Goal: Information Seeking & Learning: Check status

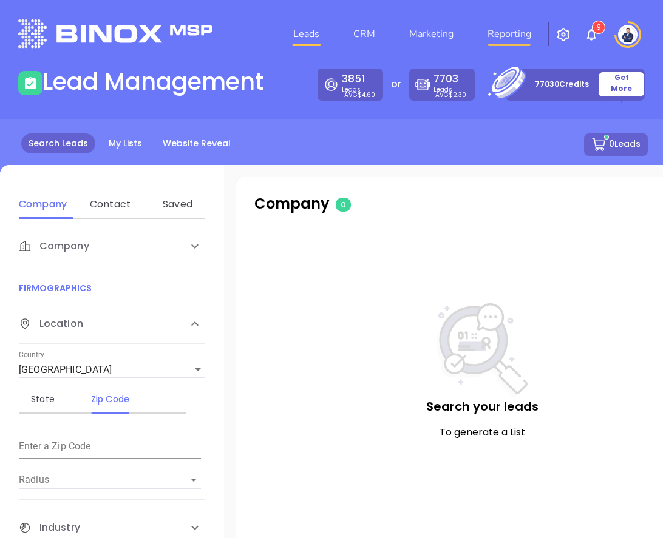
click at [504, 28] on link "Reporting" at bounding box center [508, 34] width 53 height 24
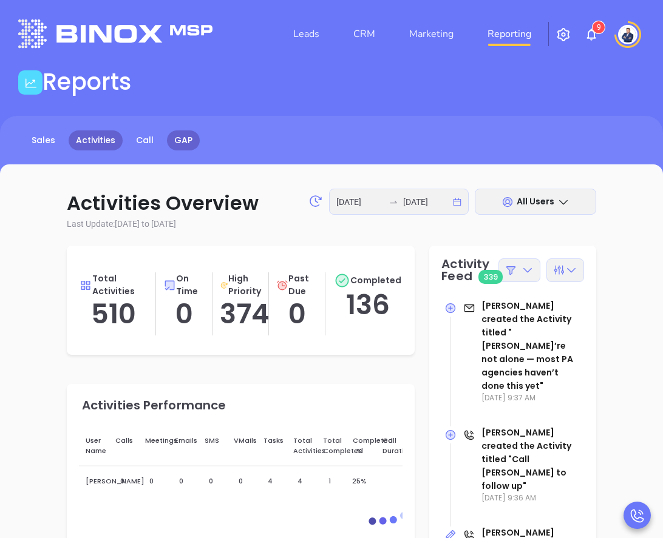
click at [177, 148] on link "GAP" at bounding box center [183, 140] width 33 height 20
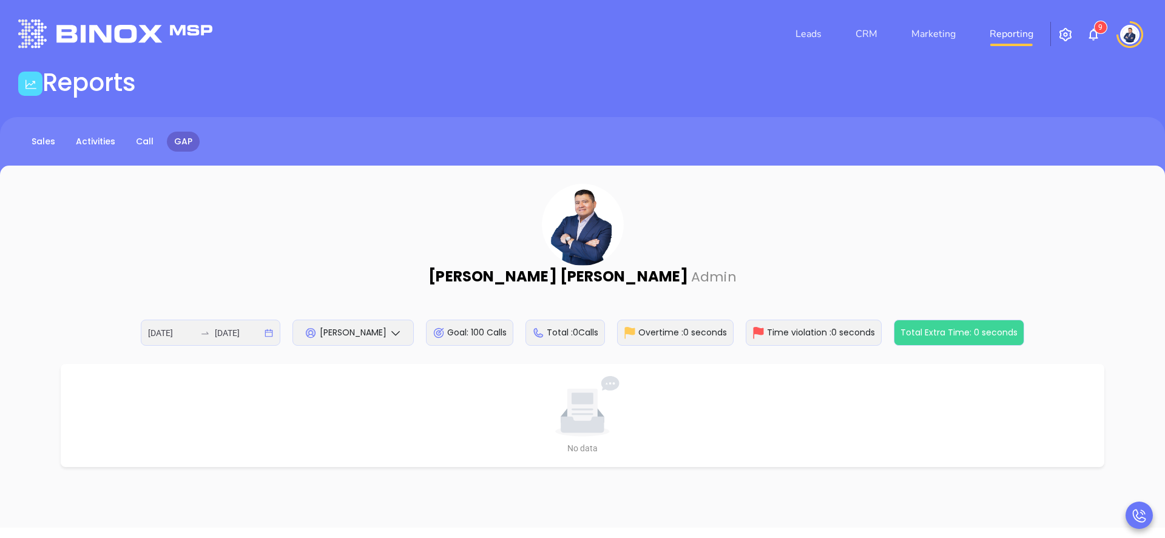
click at [396, 333] on icon at bounding box center [396, 333] width 12 height 12
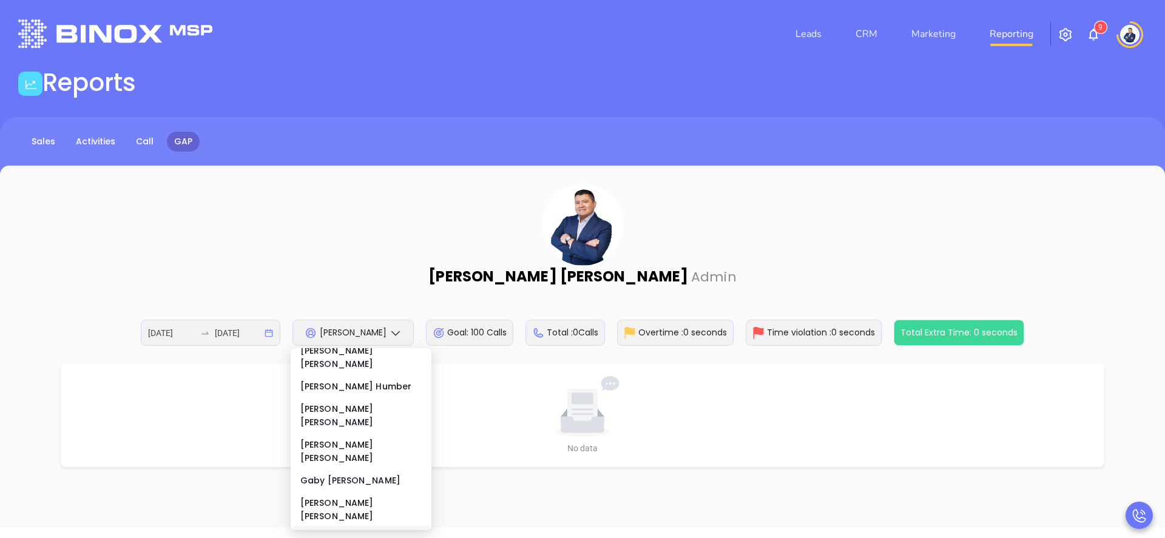
scroll to position [86, 0]
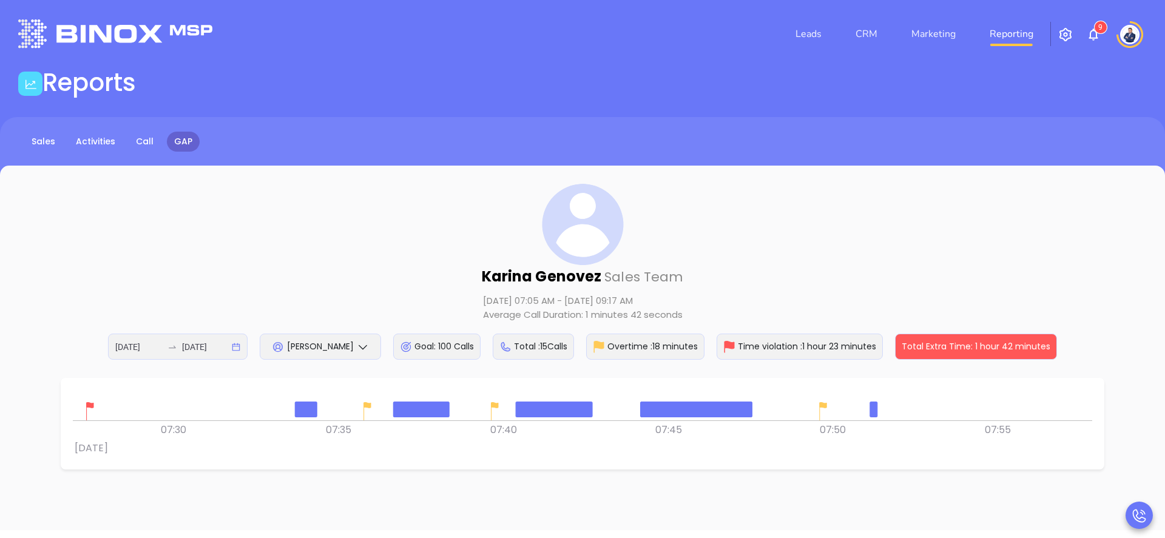
click at [662, 409] on div at bounding box center [582, 405] width 1019 height 30
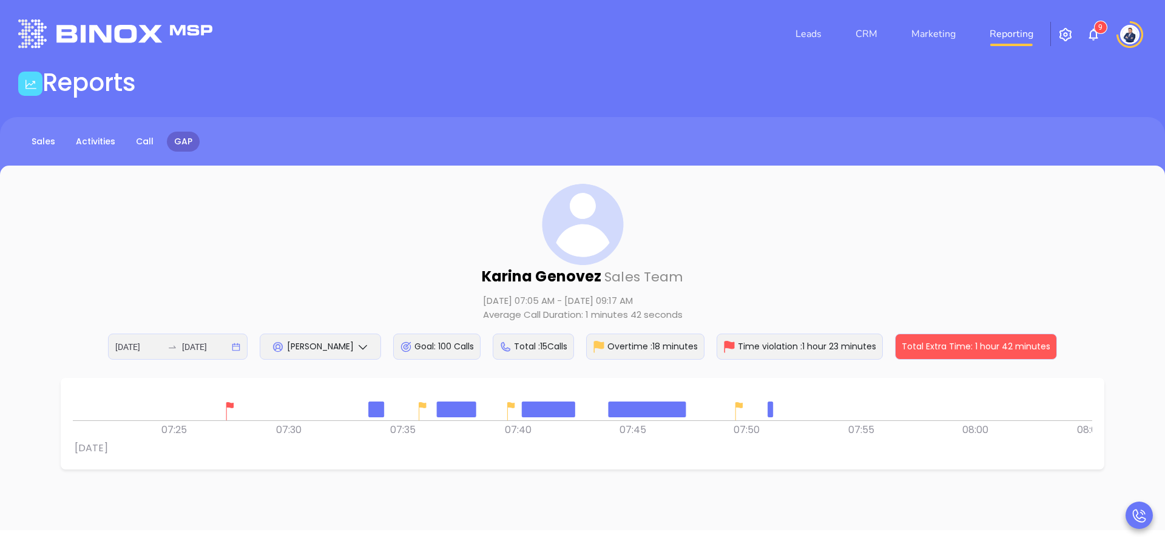
click at [363, 344] on icon at bounding box center [363, 347] width 12 height 12
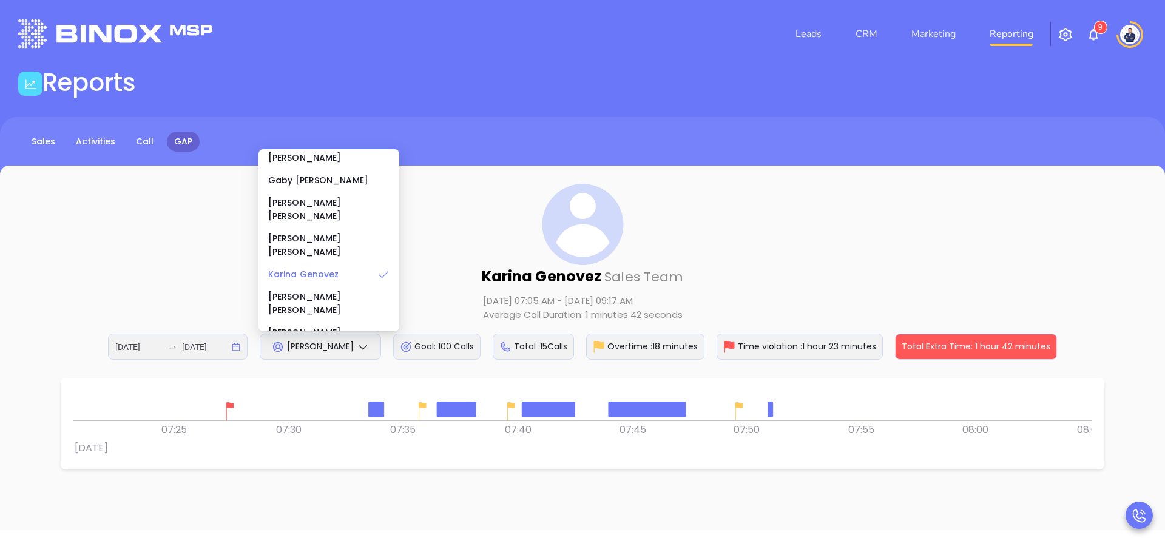
scroll to position [205, 0]
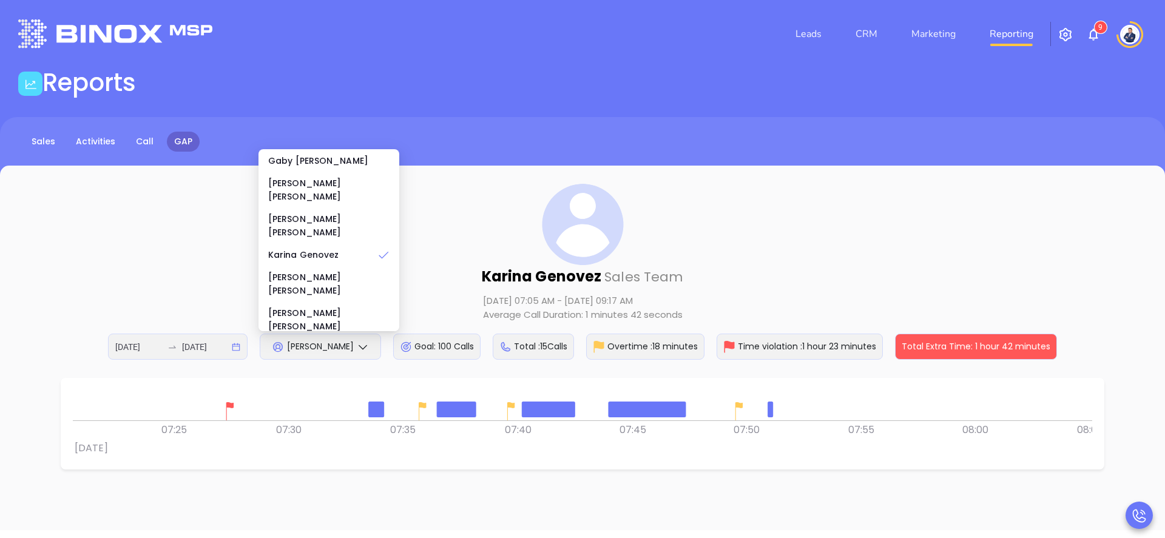
click at [322, 400] on div "[PERSON_NAME]" at bounding box center [328, 413] width 121 height 27
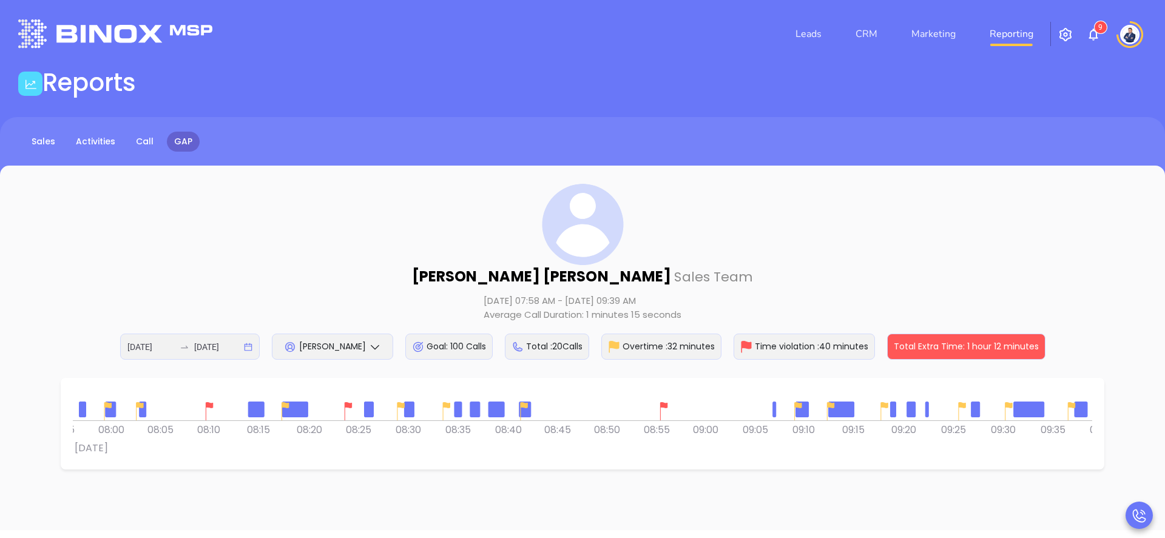
click at [662, 401] on div at bounding box center [664, 411] width 24 height 24
click at [350, 401] on div at bounding box center [348, 411] width 24 height 24
click at [206, 404] on img at bounding box center [209, 411] width 18 height 18
click at [450, 245] on div "[PERSON_NAME] Sales Team [DATE] 07:58 AM - [DATE] 09:39 AM Average Call Duratio…" at bounding box center [582, 272] width 1116 height 176
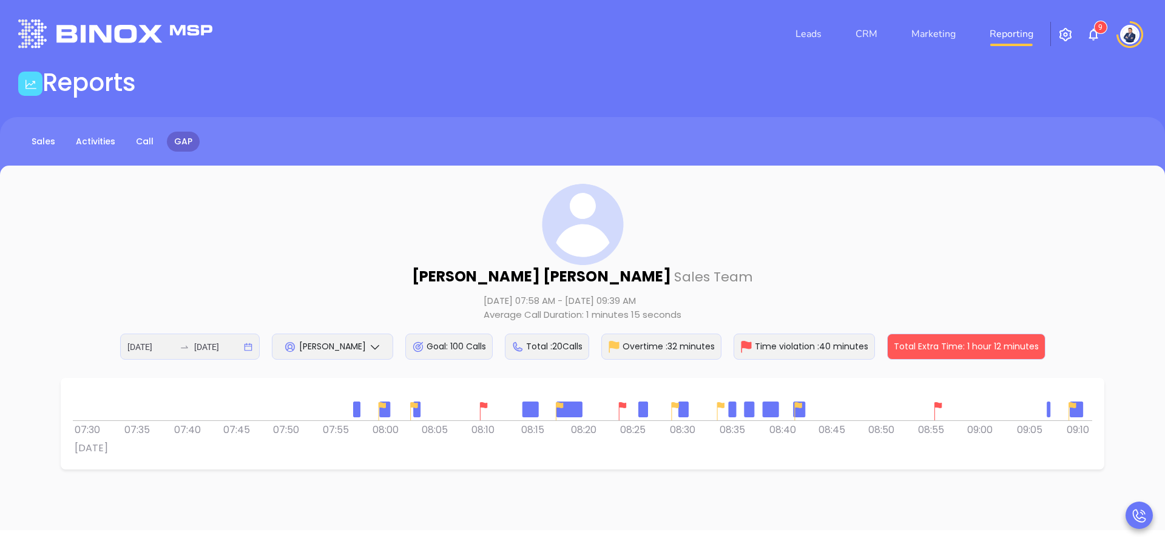
click at [462, 401] on div at bounding box center [582, 405] width 1019 height 30
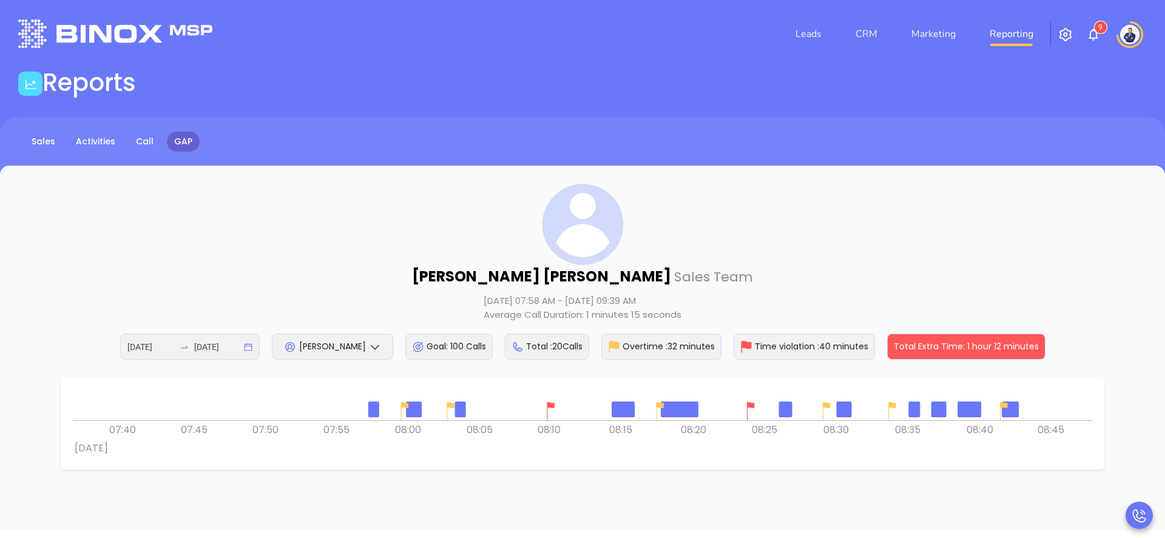
click at [369, 408] on div at bounding box center [372, 410] width 6 height 6
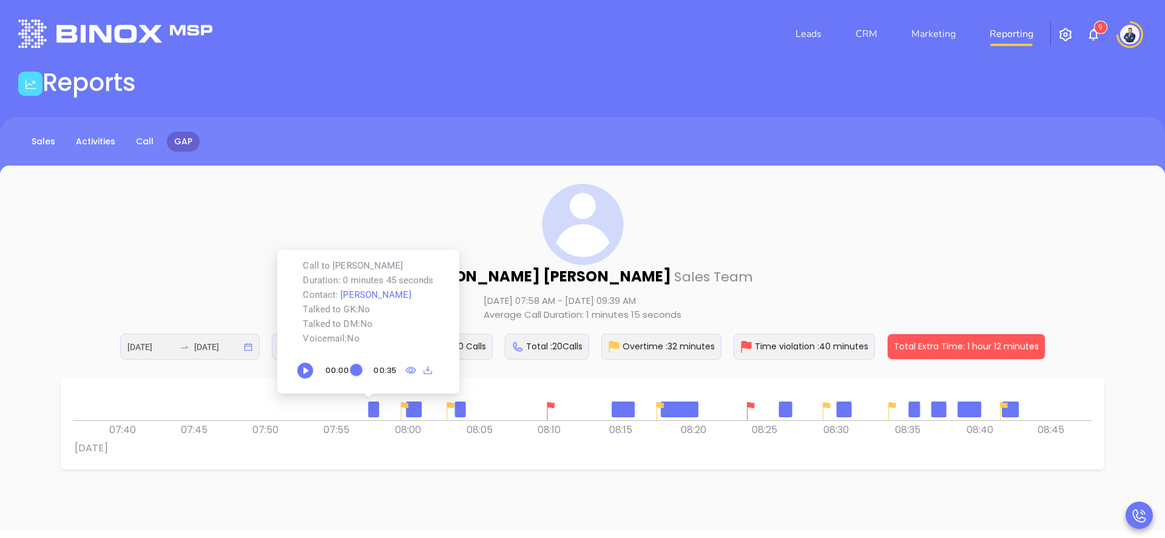
click at [414, 411] on div at bounding box center [405, 411] width 24 height 24
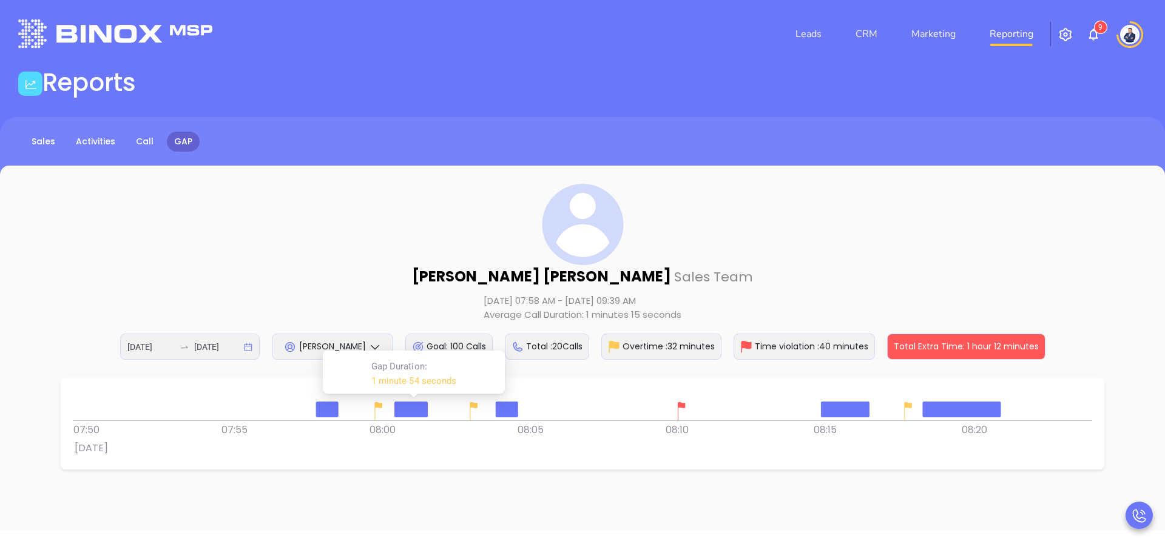
click at [424, 408] on div at bounding box center [411, 409] width 32 height 15
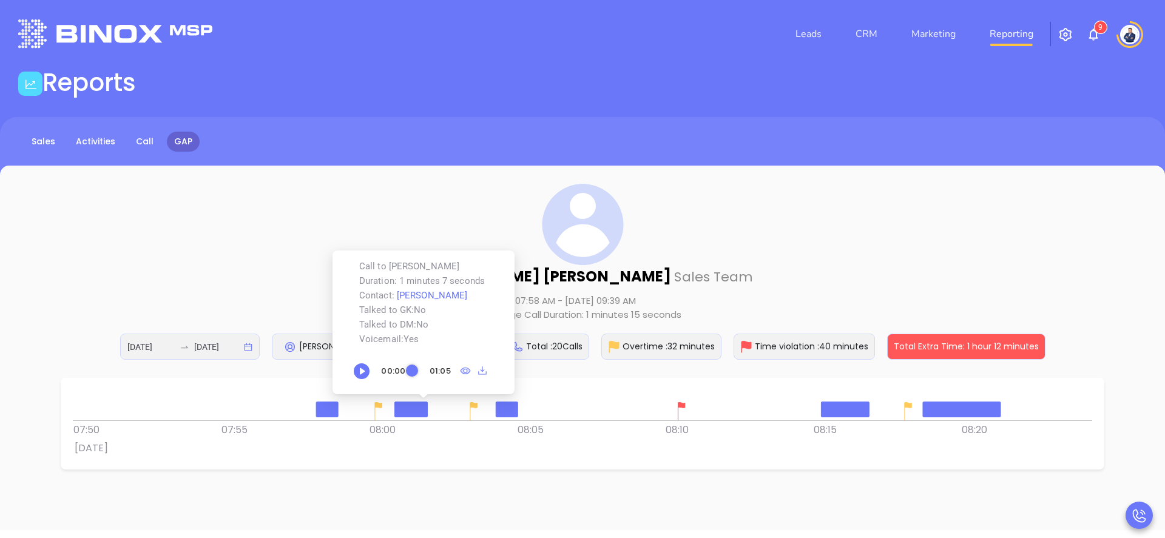
click at [575, 391] on div at bounding box center [582, 405] width 1019 height 30
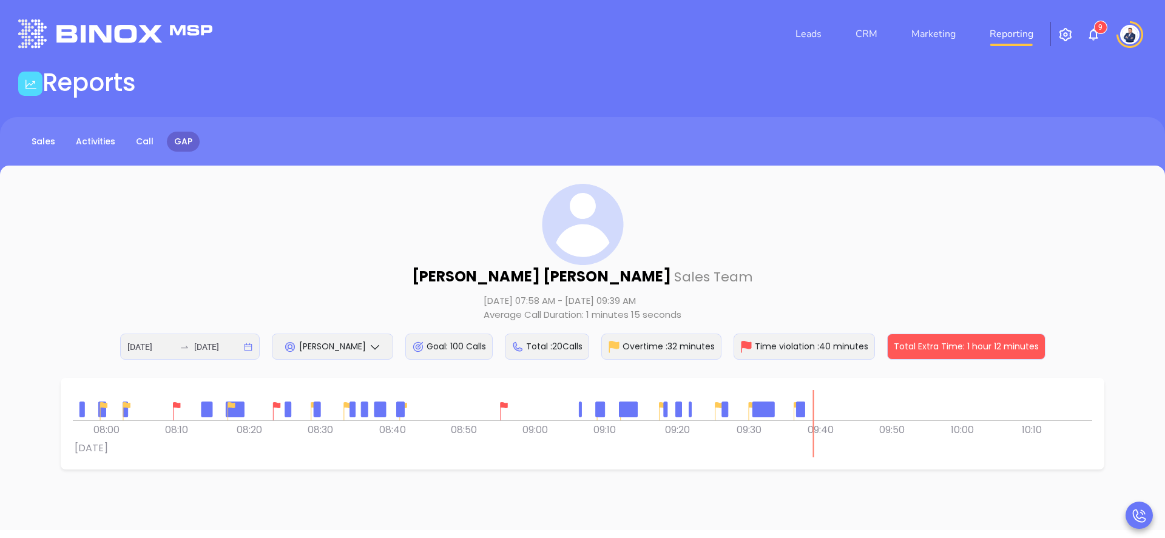
click at [494, 431] on div "0 0 07:50 08:00 08:10 08:20 08:30 08:40 08:50 [DATE] 09:00 09:10 09:20 09:30 09…" at bounding box center [582, 423] width 1019 height 67
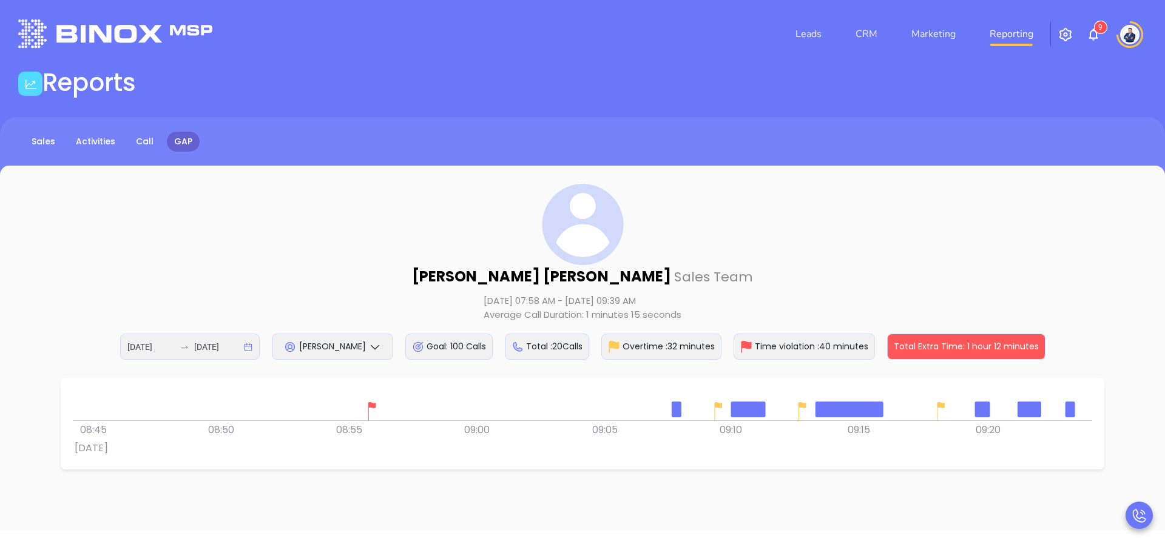
click at [662, 412] on div at bounding box center [849, 409] width 67 height 15
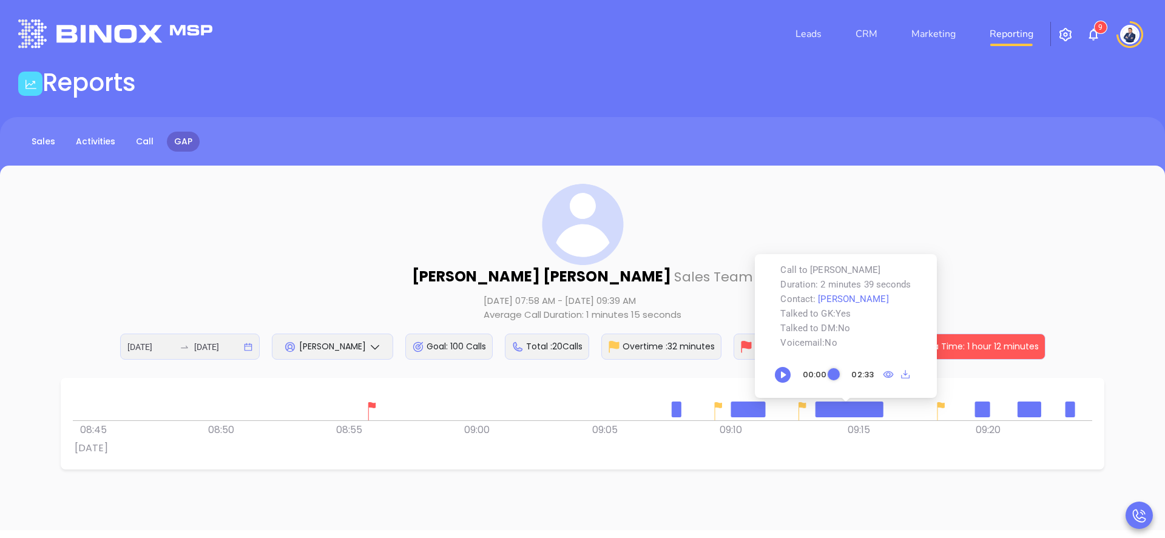
click at [652, 418] on div at bounding box center [582, 405] width 1019 height 30
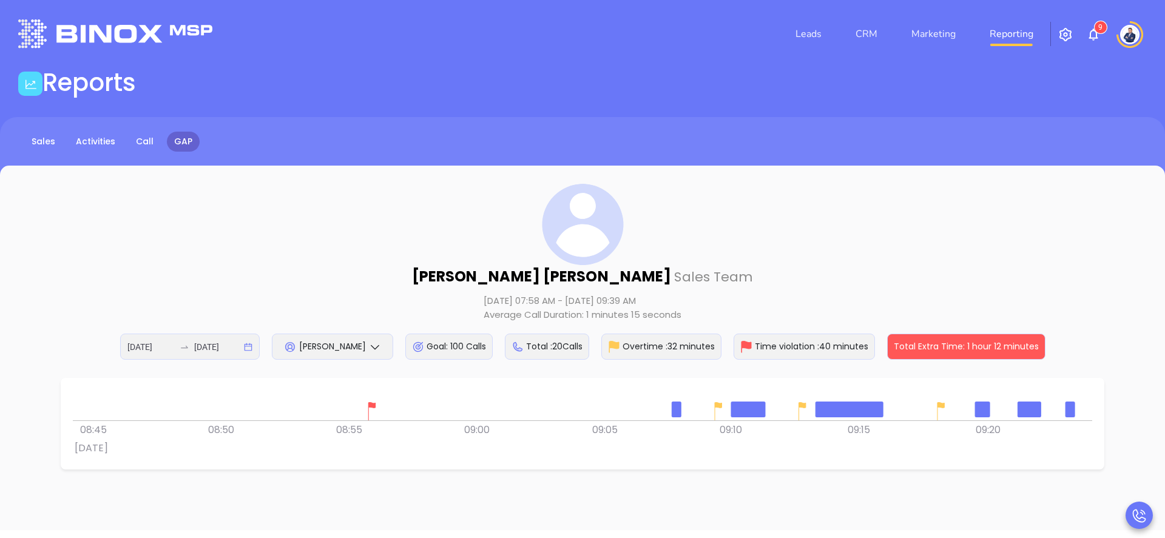
click at [369, 348] on icon at bounding box center [375, 347] width 12 height 12
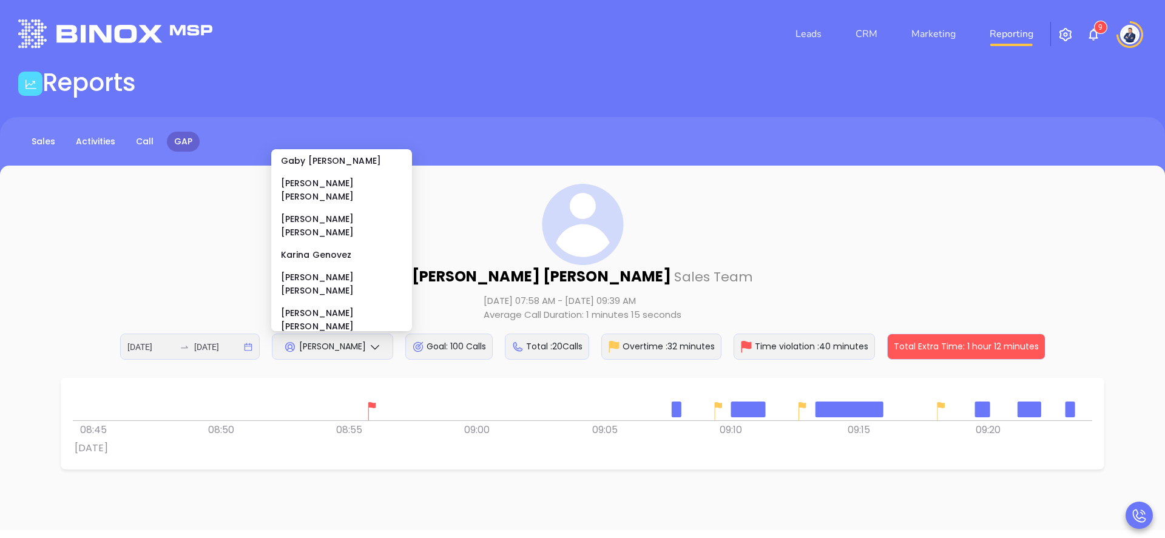
click at [369, 348] on icon at bounding box center [375, 347] width 12 height 12
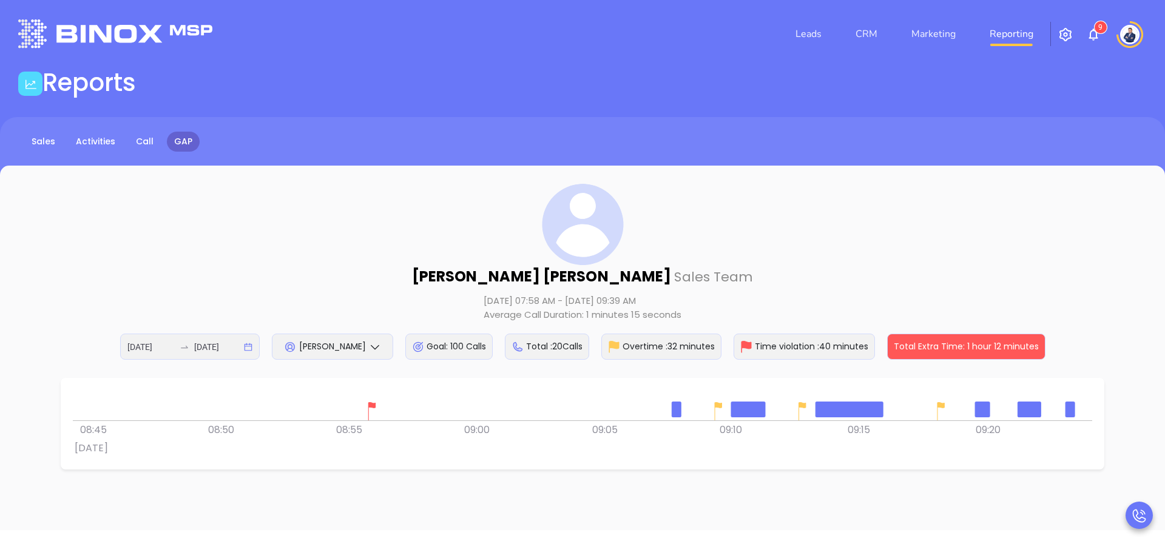
click at [576, 345] on div "Total : 20 Calls" at bounding box center [547, 347] width 84 height 26
click at [633, 295] on div "[DATE] 07:58 AM - [DATE] 09:39 AM Average Call Duration: 1 minutes 15 seconds" at bounding box center [583, 308] width 198 height 28
click at [86, 143] on link "Activities" at bounding box center [96, 142] width 54 height 20
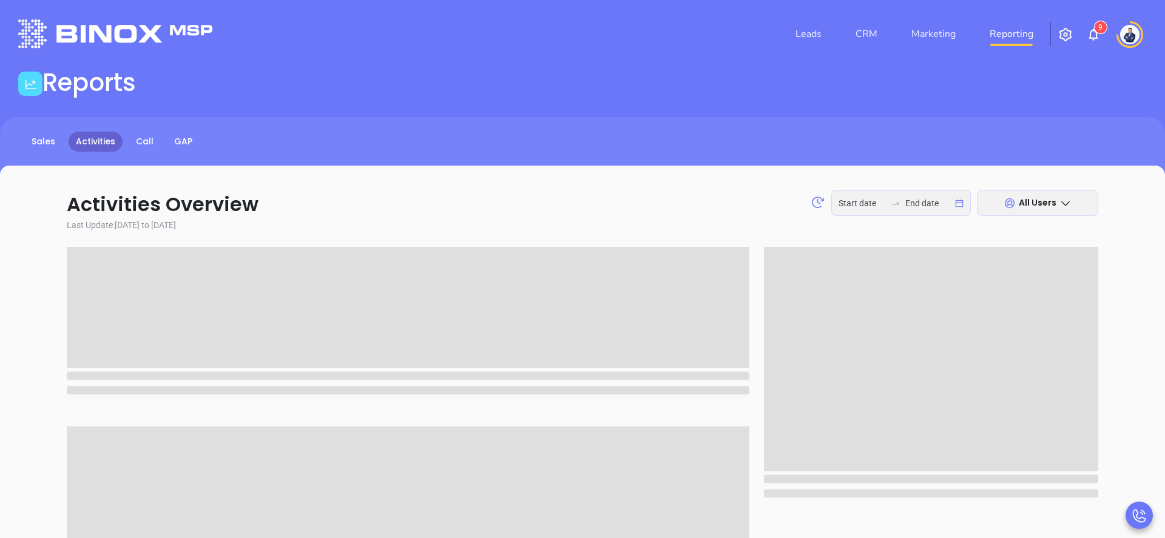
type input "[DATE]"
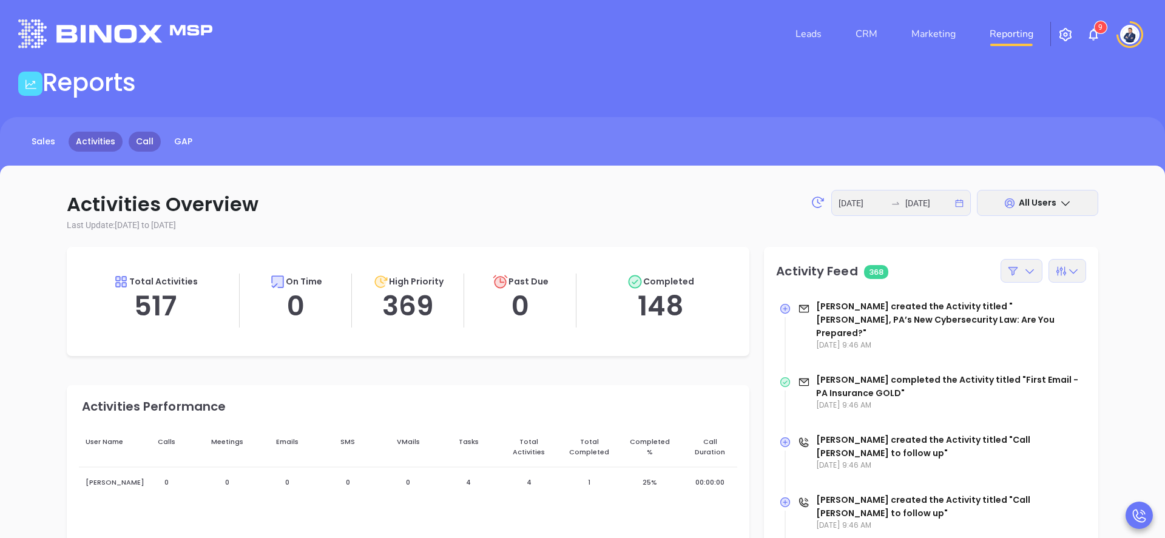
click at [138, 138] on link "Call" at bounding box center [145, 142] width 32 height 20
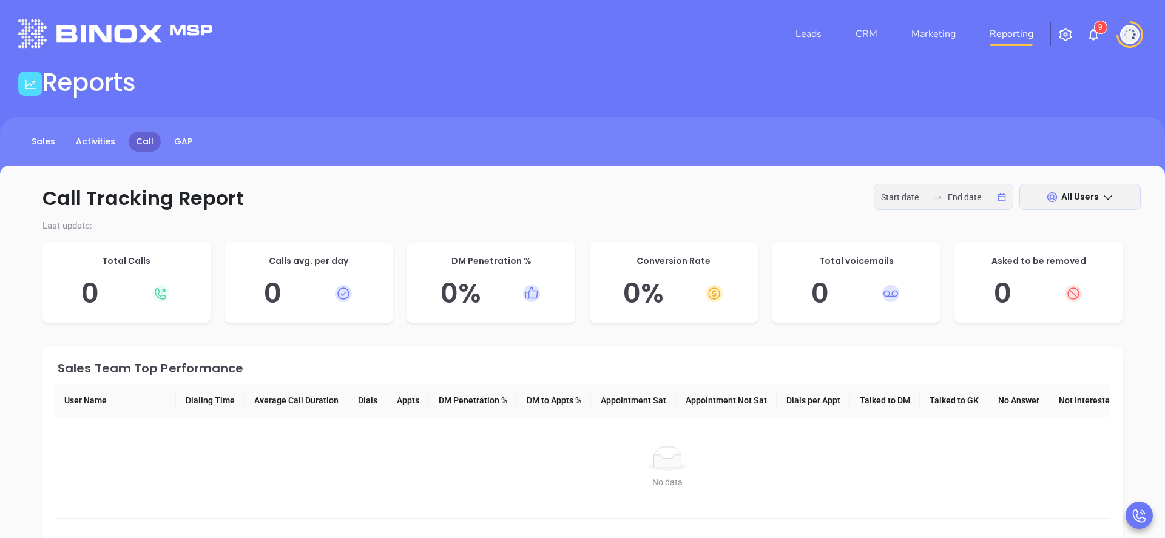
type input "[DATE]"
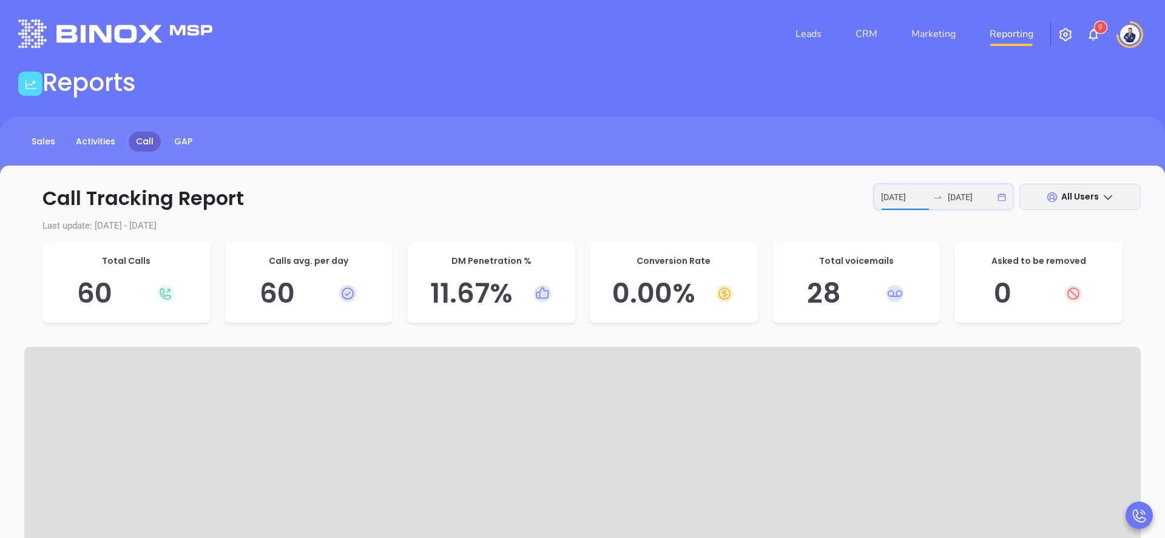
click at [662, 194] on input "[DATE]" at bounding box center [904, 197] width 47 height 13
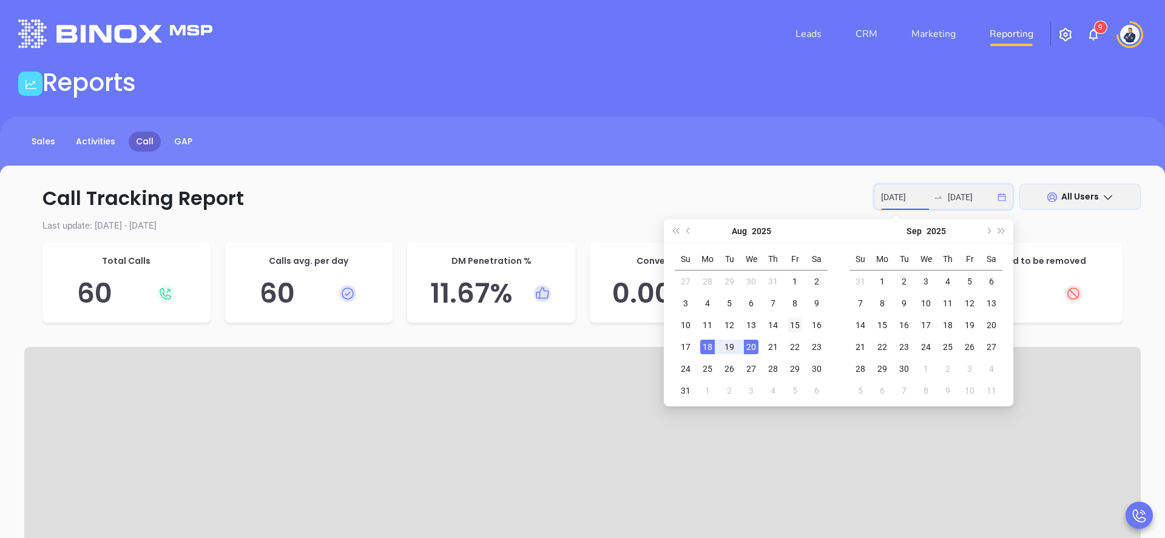
type input "[DATE]"
click at [662, 325] on div "15" at bounding box center [795, 325] width 15 height 15
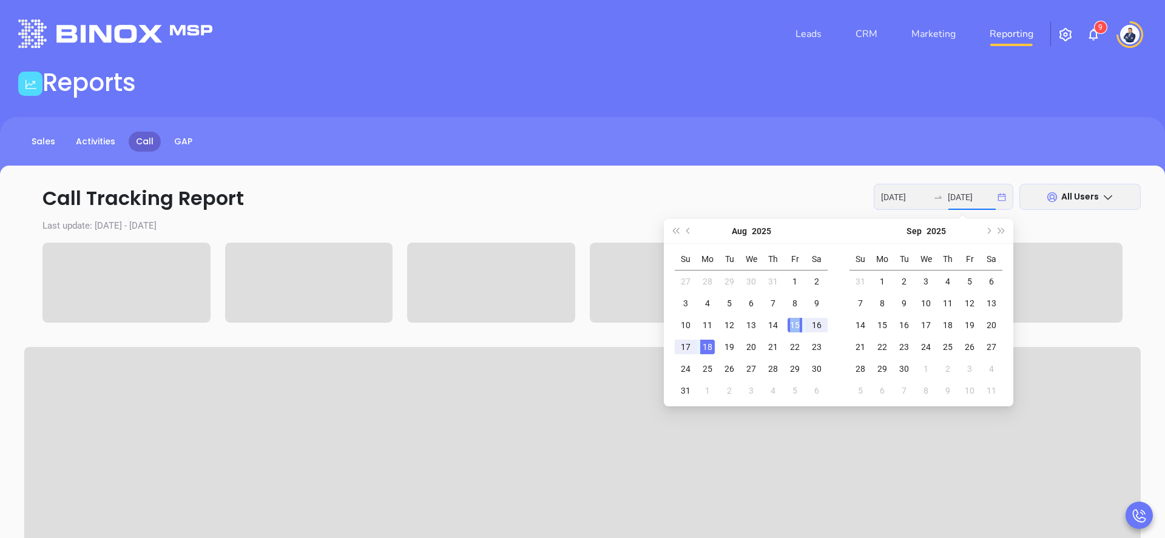
type input "[DATE]"
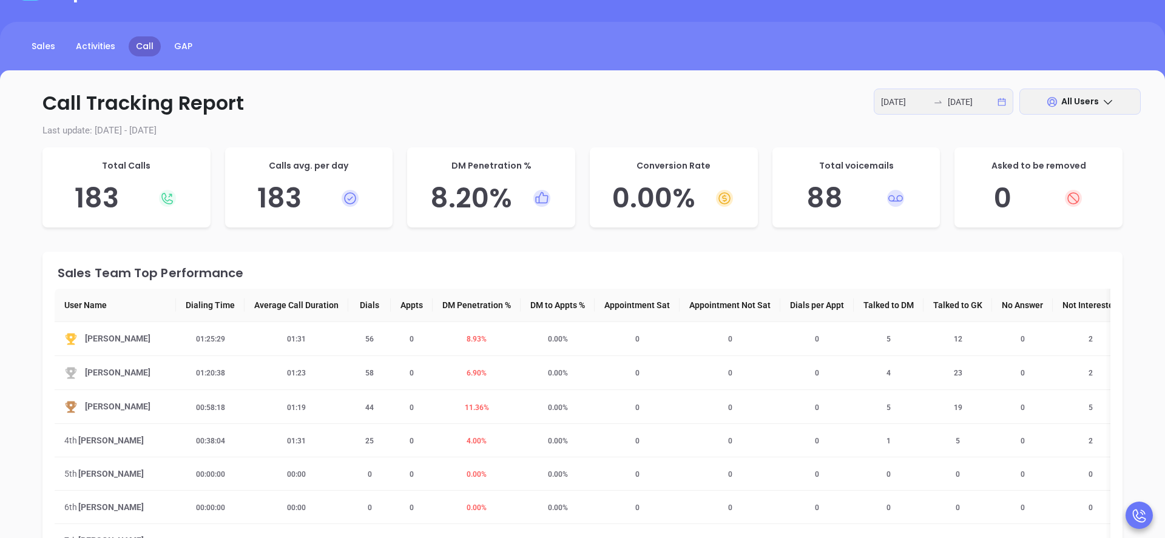
scroll to position [27, 0]
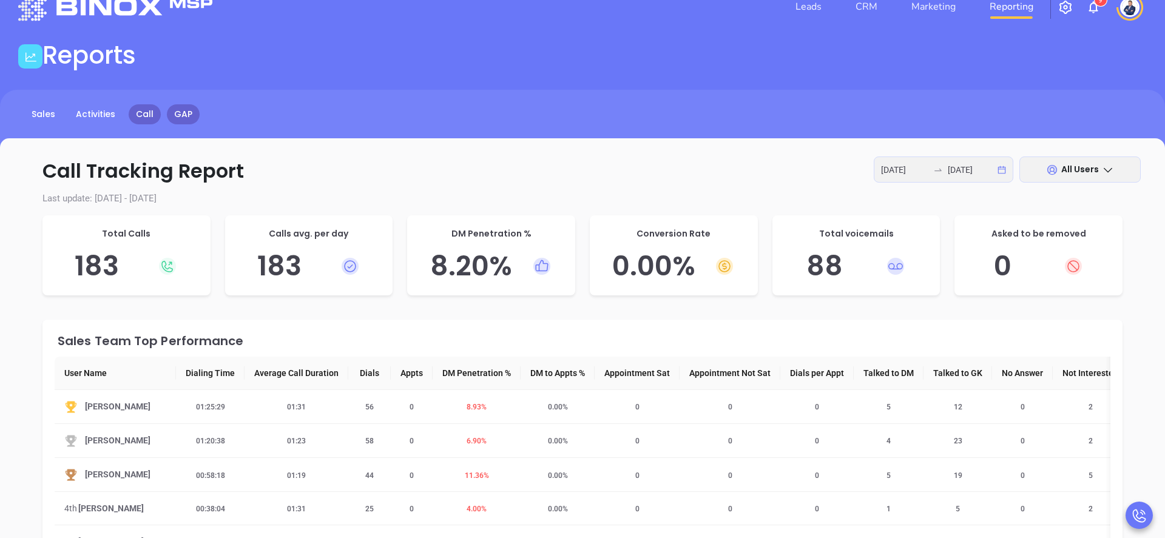
click at [187, 115] on link "GAP" at bounding box center [183, 114] width 33 height 20
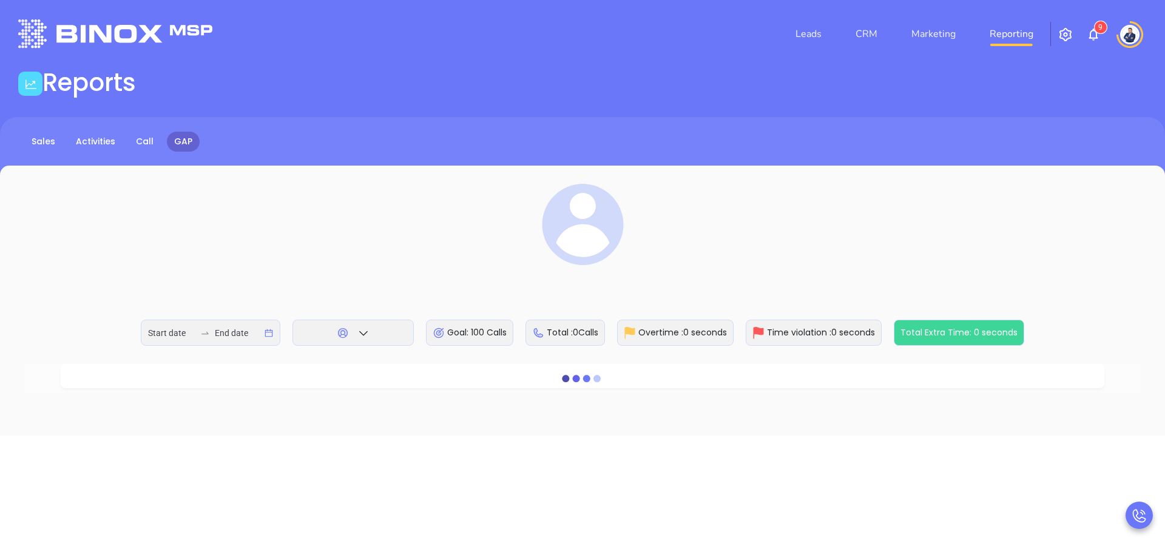
type input "[DATE]"
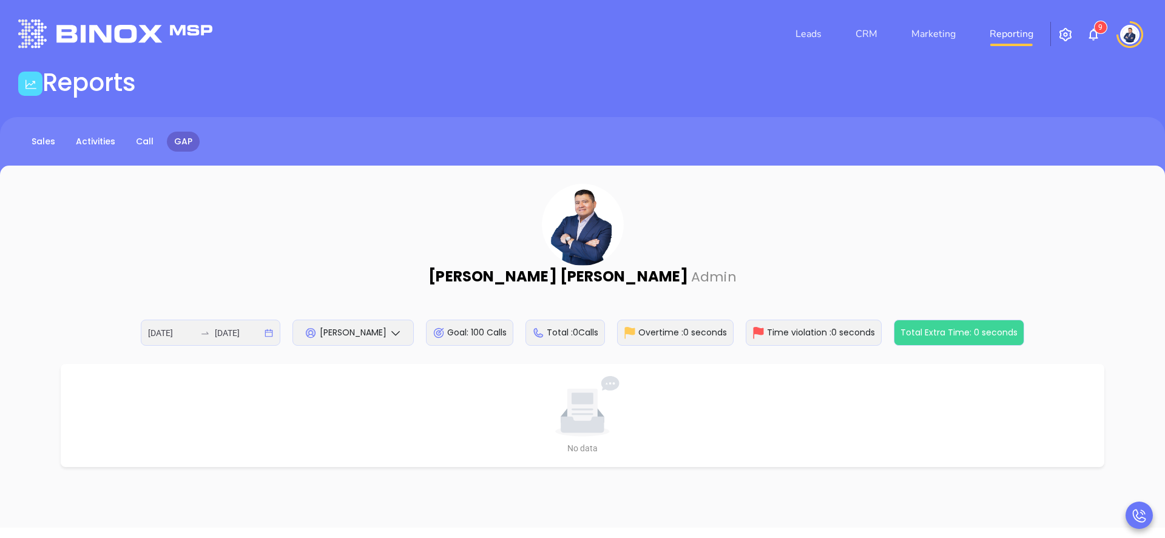
click at [407, 335] on div "[PERSON_NAME]" at bounding box center [352, 333] width 121 height 26
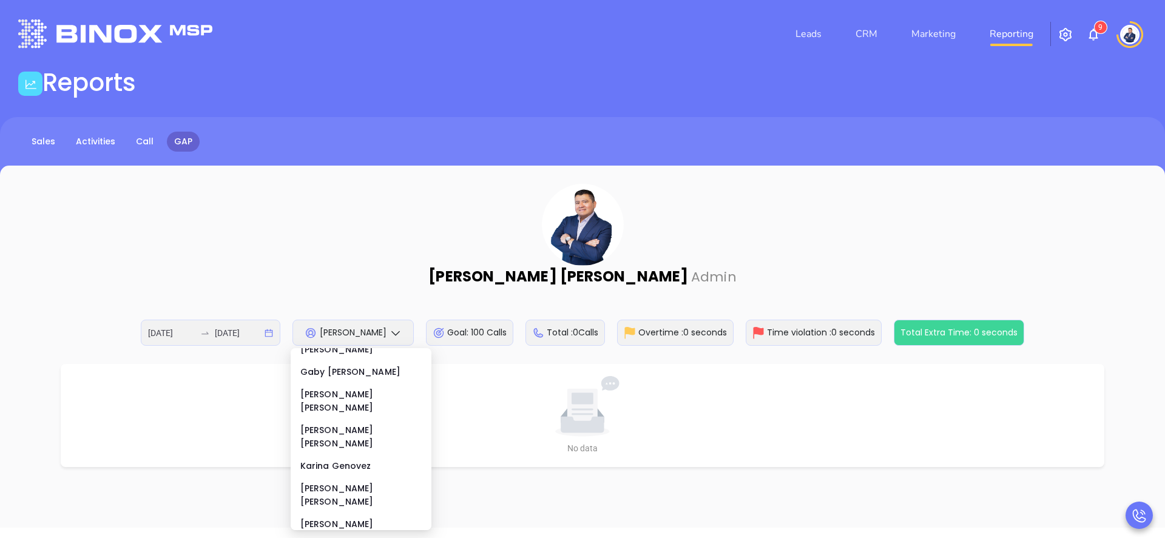
scroll to position [174, 0]
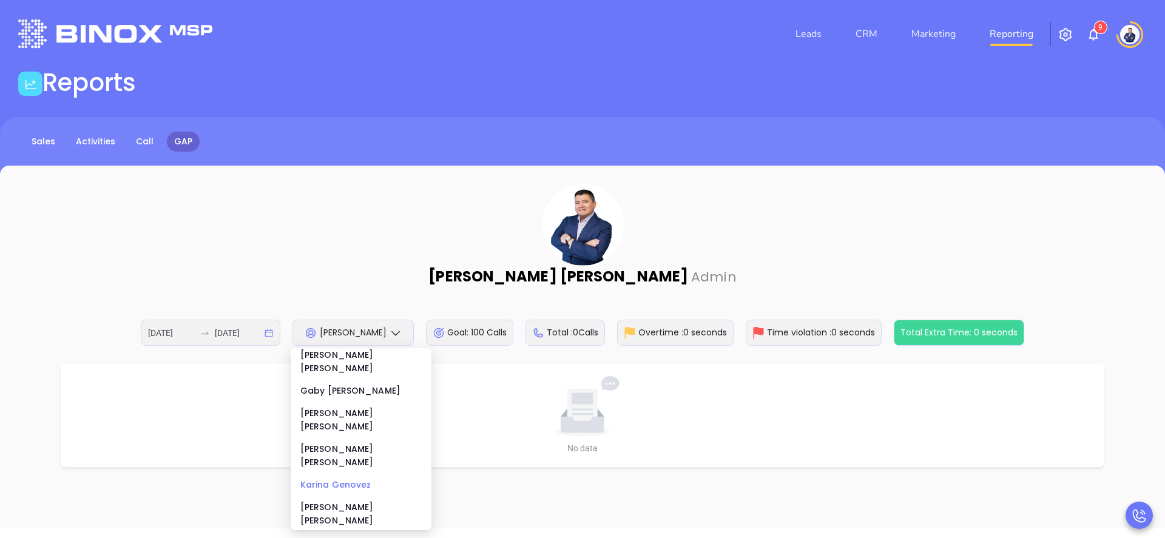
click at [365, 478] on div "[PERSON_NAME]" at bounding box center [360, 484] width 121 height 13
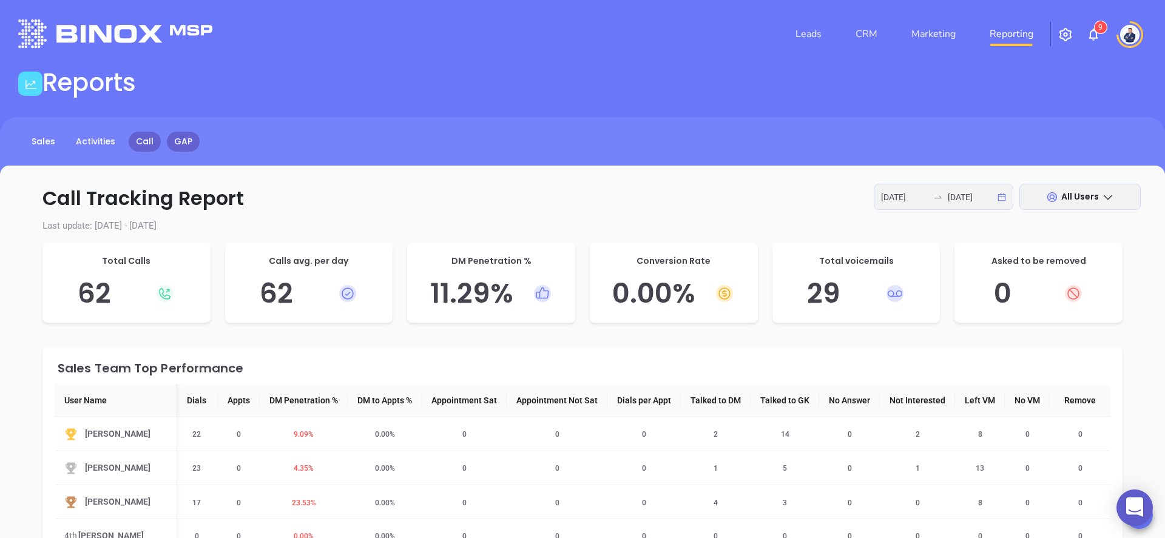
click at [187, 136] on link "GAP" at bounding box center [183, 142] width 33 height 20
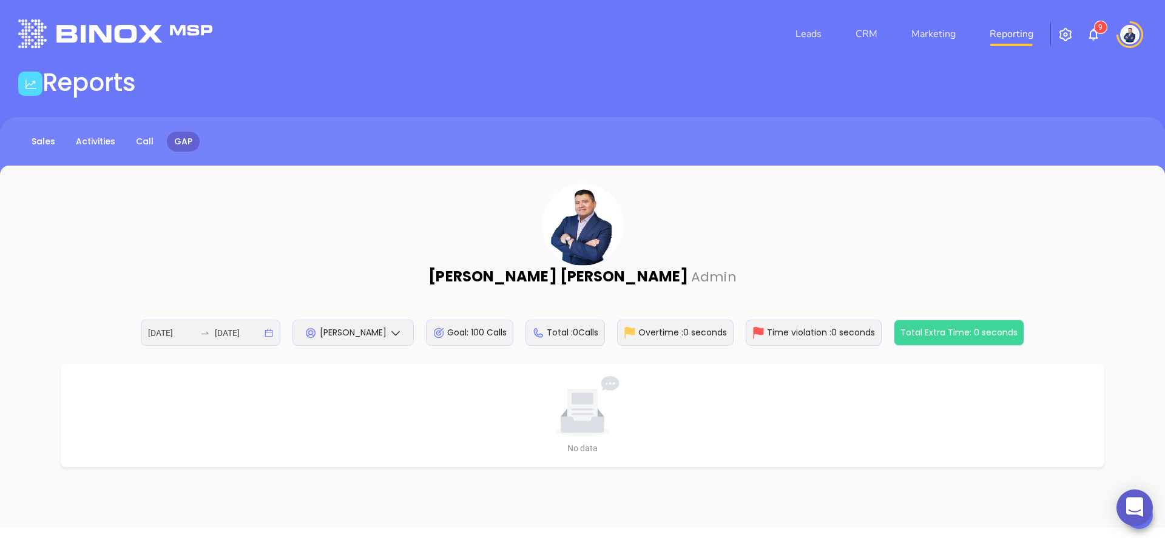
click at [397, 334] on icon at bounding box center [396, 333] width 12 height 12
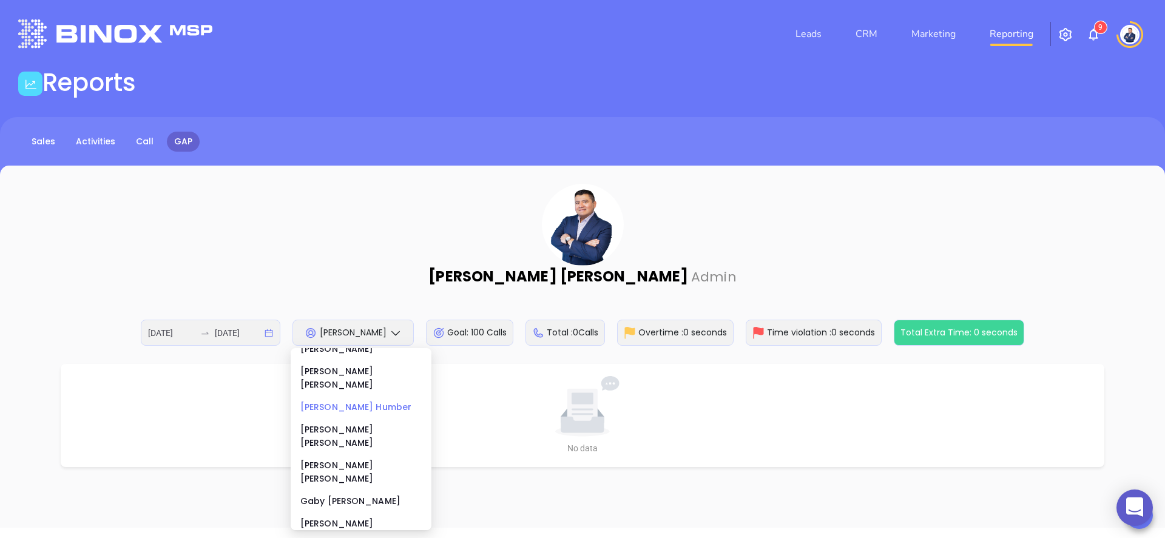
scroll to position [205, 0]
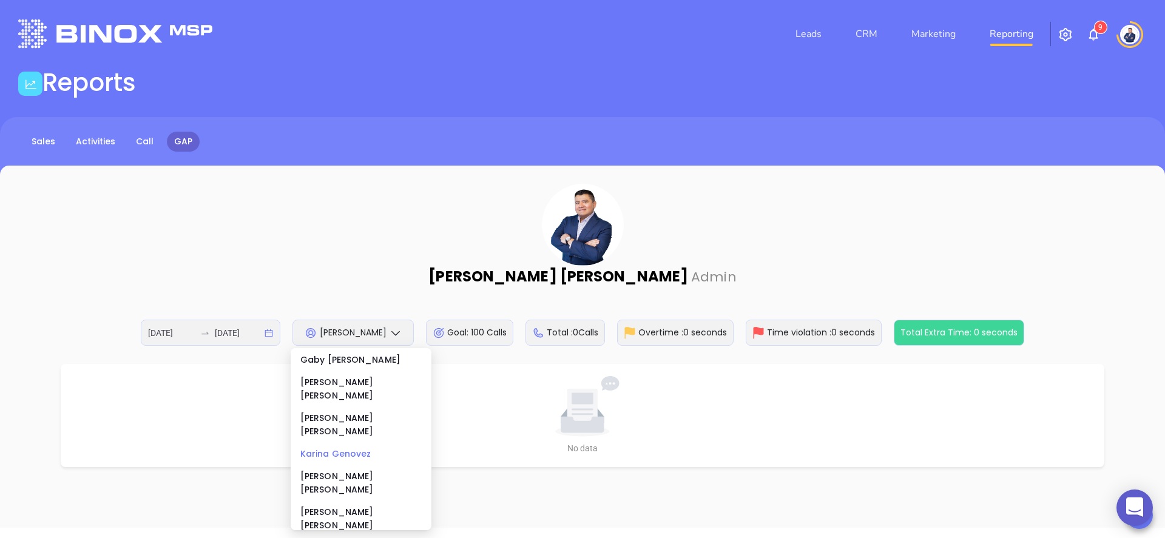
click at [351, 447] on div "[PERSON_NAME]" at bounding box center [360, 453] width 121 height 13
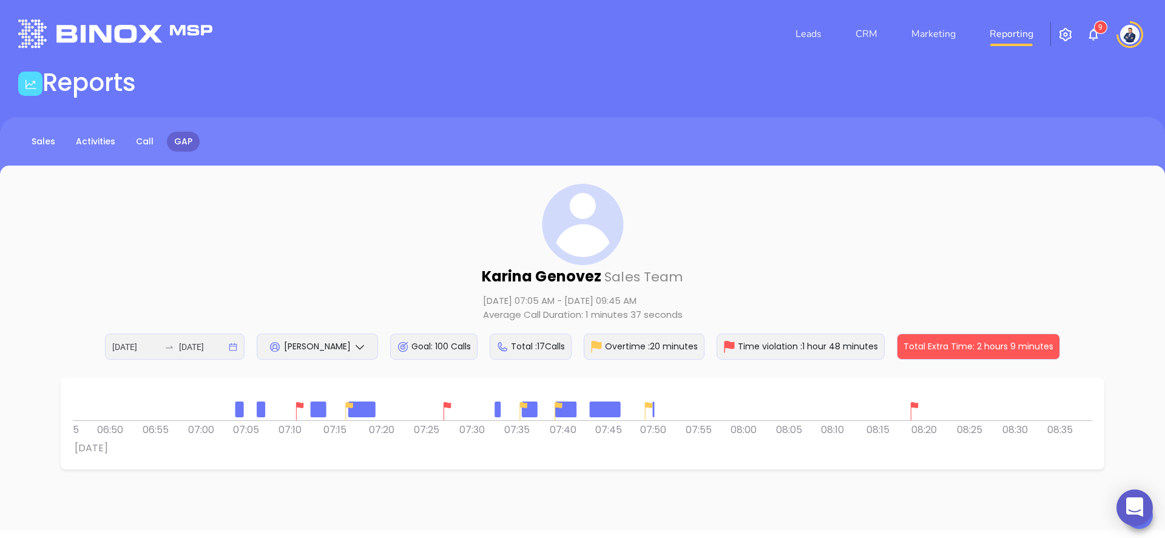
click at [299, 410] on img at bounding box center [300, 411] width 18 height 18
click at [449, 408] on img at bounding box center [447, 411] width 18 height 18
click at [754, 405] on div at bounding box center [582, 405] width 1019 height 30
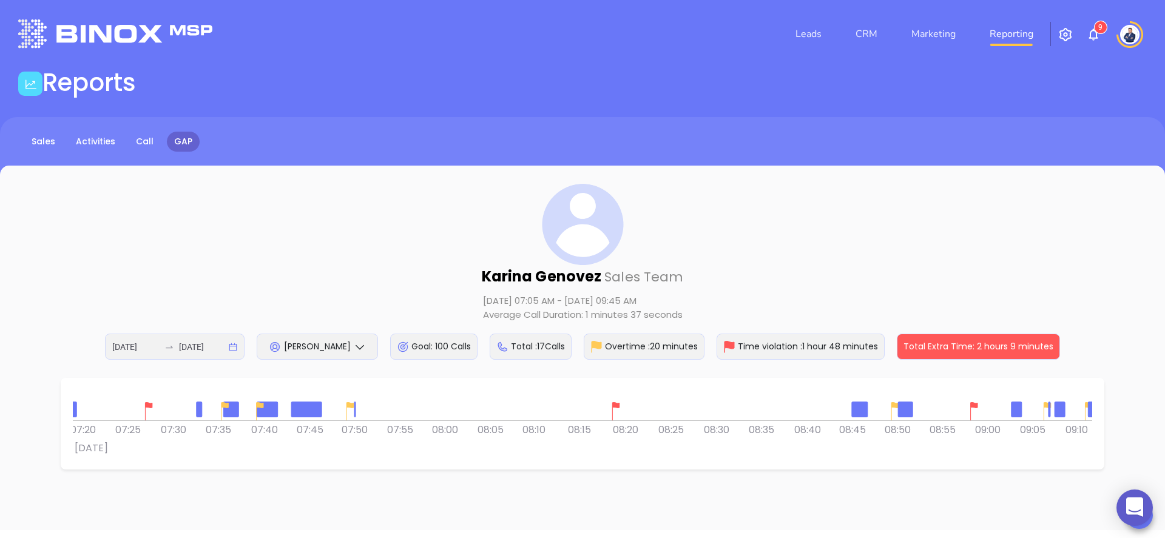
click at [566, 410] on div at bounding box center [582, 405] width 1019 height 30
click at [616, 405] on img at bounding box center [615, 411] width 18 height 18
click at [644, 403] on div at bounding box center [582, 405] width 1019 height 30
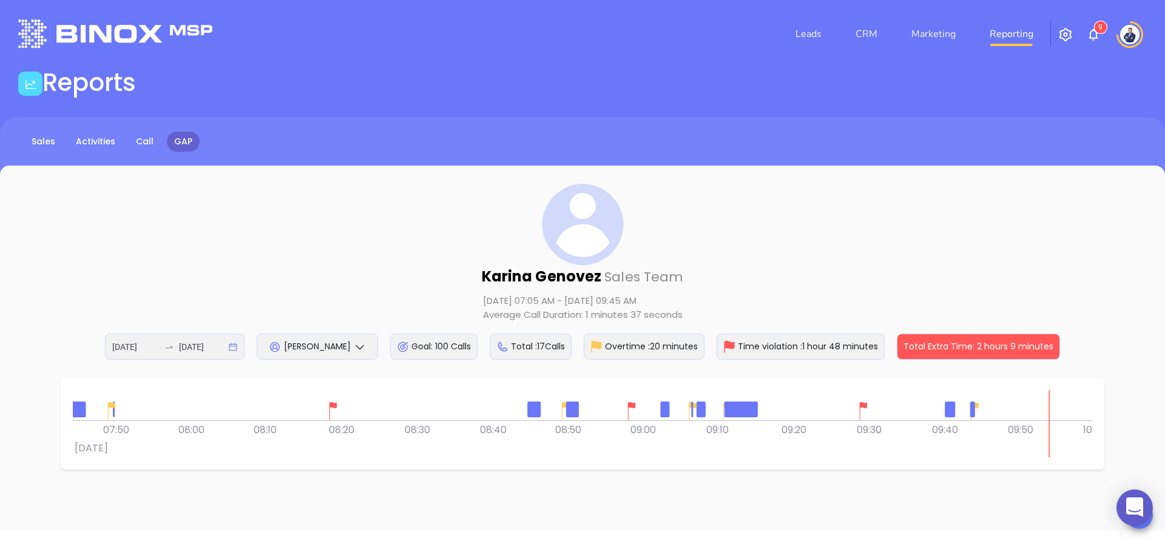
click at [471, 417] on div at bounding box center [582, 405] width 1019 height 30
click at [633, 402] on div at bounding box center [632, 411] width 24 height 24
click at [874, 401] on div at bounding box center [863, 411] width 24 height 24
click at [846, 407] on div at bounding box center [582, 405] width 1019 height 30
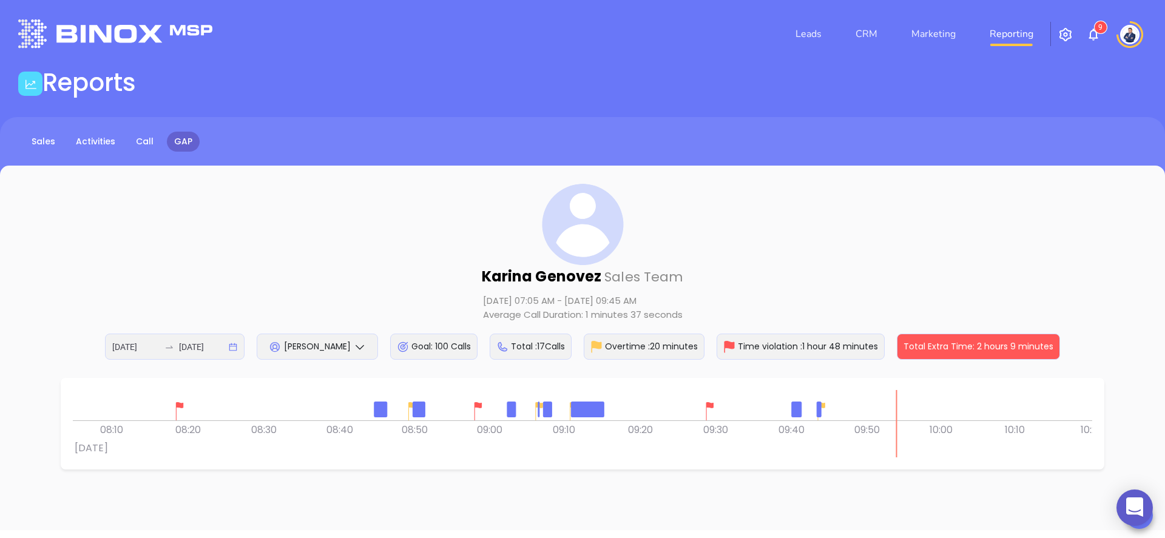
click at [687, 436] on div "0 0 08:00 08:10 08:20 08:30 08:40 08:50 09:00 Mon 18 August 09:10 09:20 09:30 0…" at bounding box center [582, 423] width 1019 height 67
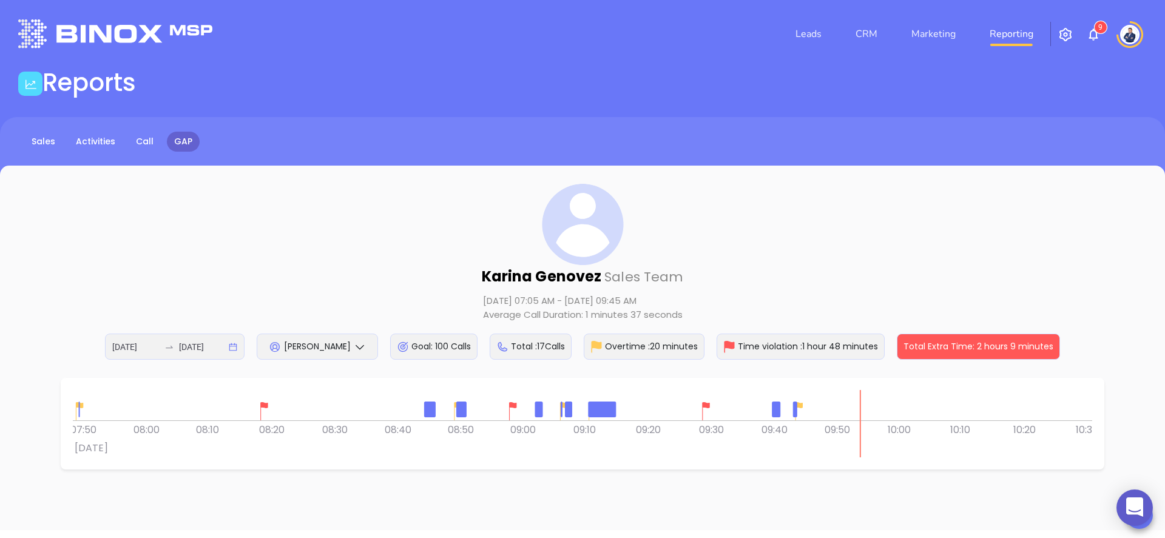
click at [706, 404] on img at bounding box center [706, 411] width 18 height 18
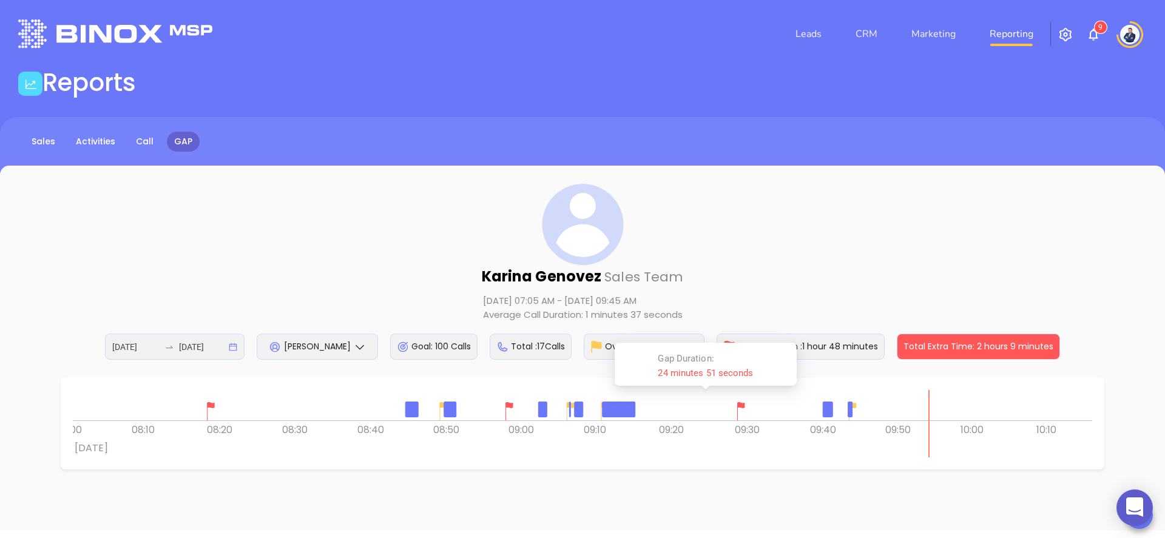
click at [506, 405] on img at bounding box center [509, 411] width 18 height 18
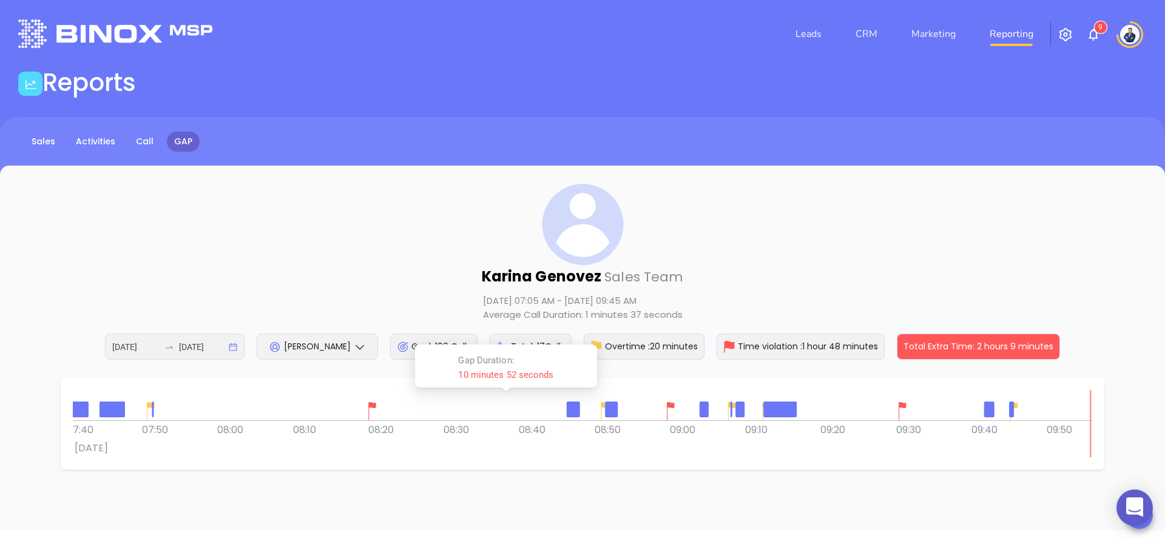
click at [464, 405] on div at bounding box center [582, 405] width 1019 height 30
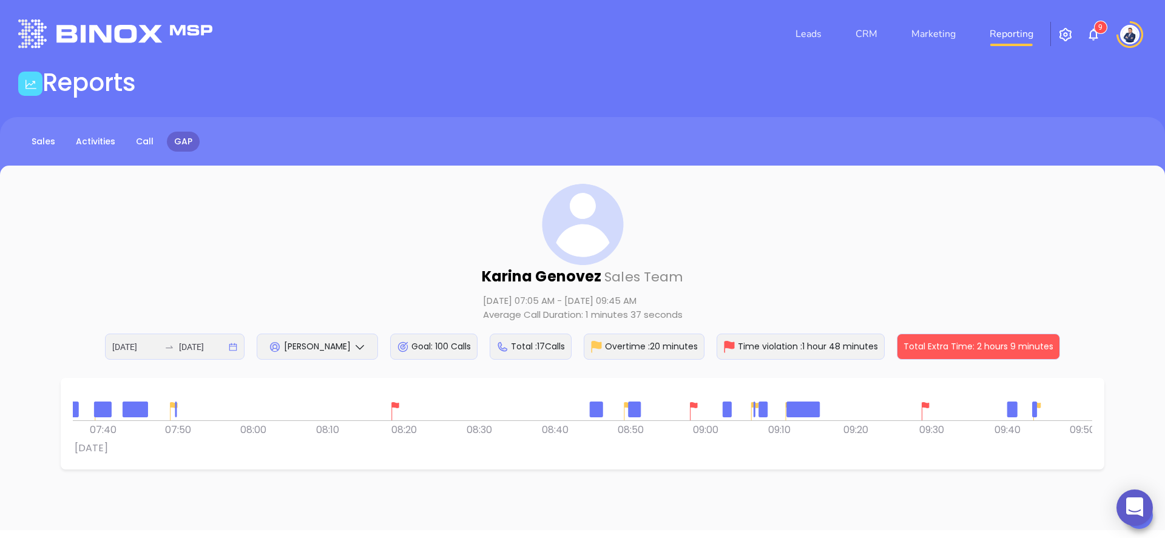
click at [391, 405] on img at bounding box center [395, 411] width 18 height 18
click at [928, 407] on img at bounding box center [925, 411] width 18 height 18
click at [693, 404] on img at bounding box center [693, 411] width 18 height 18
click at [467, 413] on div at bounding box center [582, 405] width 1019 height 30
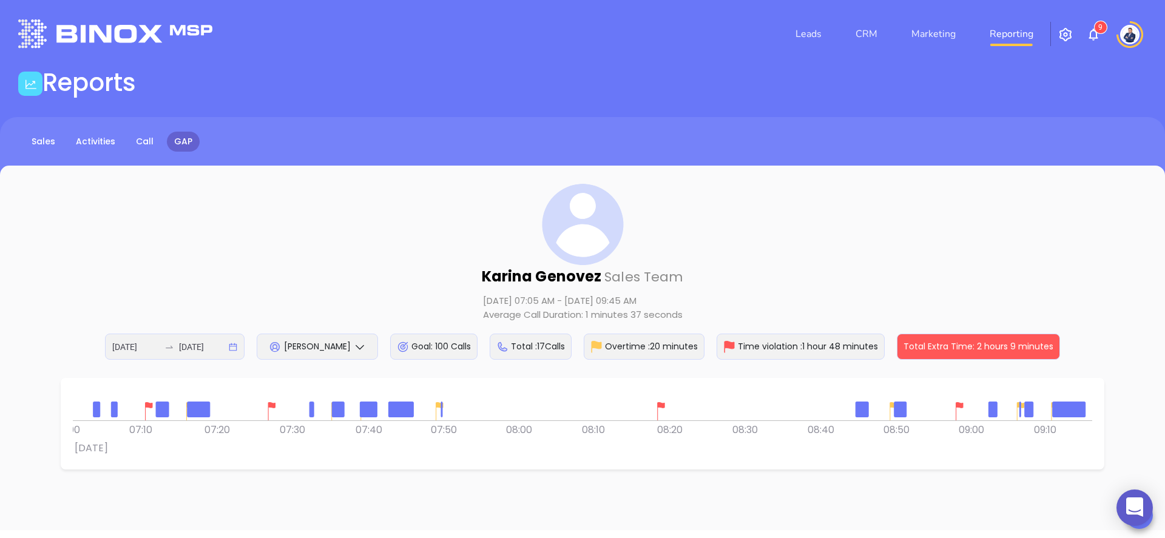
click at [794, 428] on div "0 0 07:00 07:10 07:20 07:30 07:40 07:50 08:00 Mon 18 August 08:10 08:20 08:30 0…" at bounding box center [582, 423] width 1019 height 67
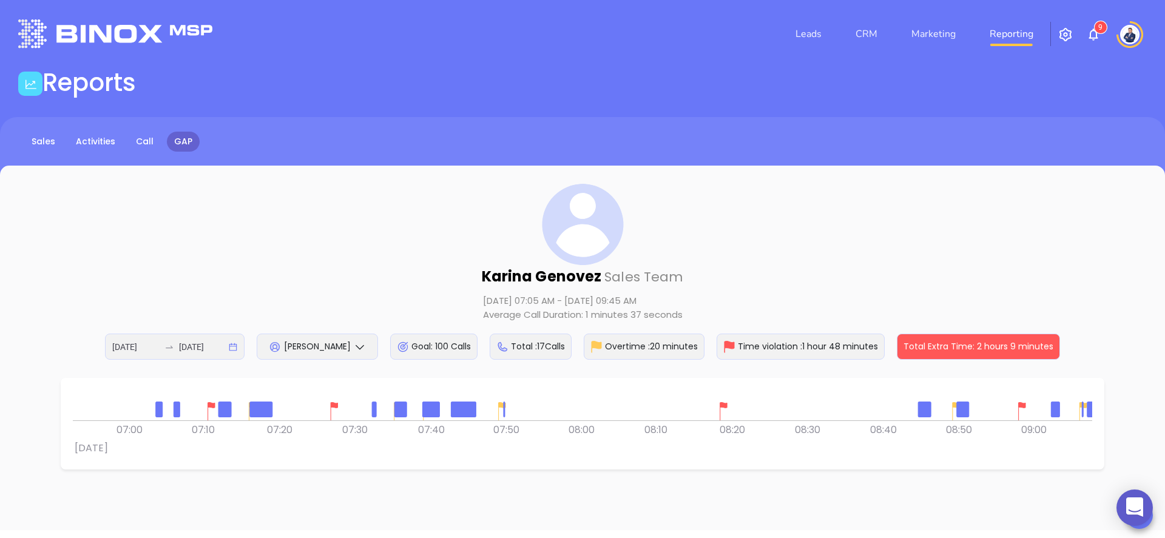
click at [334, 409] on img at bounding box center [334, 411] width 18 height 18
click at [209, 409] on img at bounding box center [211, 411] width 18 height 18
click at [418, 389] on div "0 0 06:50 07:00 07:10 07:20 07:30 07:40 07:50 Mon 18 August 08:00 08:10 08:20 0…" at bounding box center [583, 424] width 1044 height 92
click at [360, 349] on icon at bounding box center [360, 347] width 8 height 5
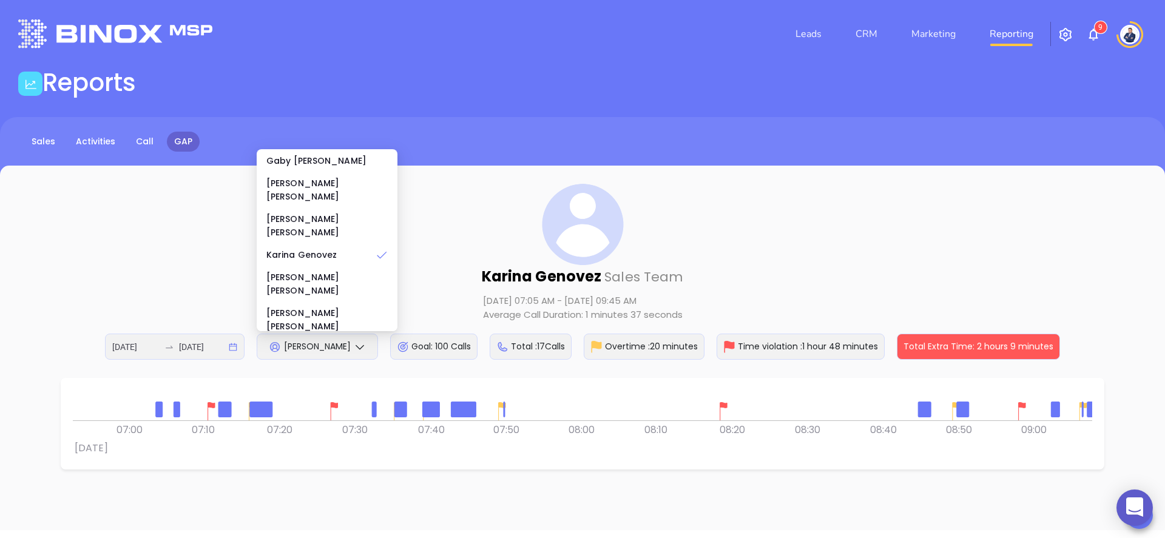
click at [329, 400] on div "[PERSON_NAME]" at bounding box center [326, 413] width 121 height 27
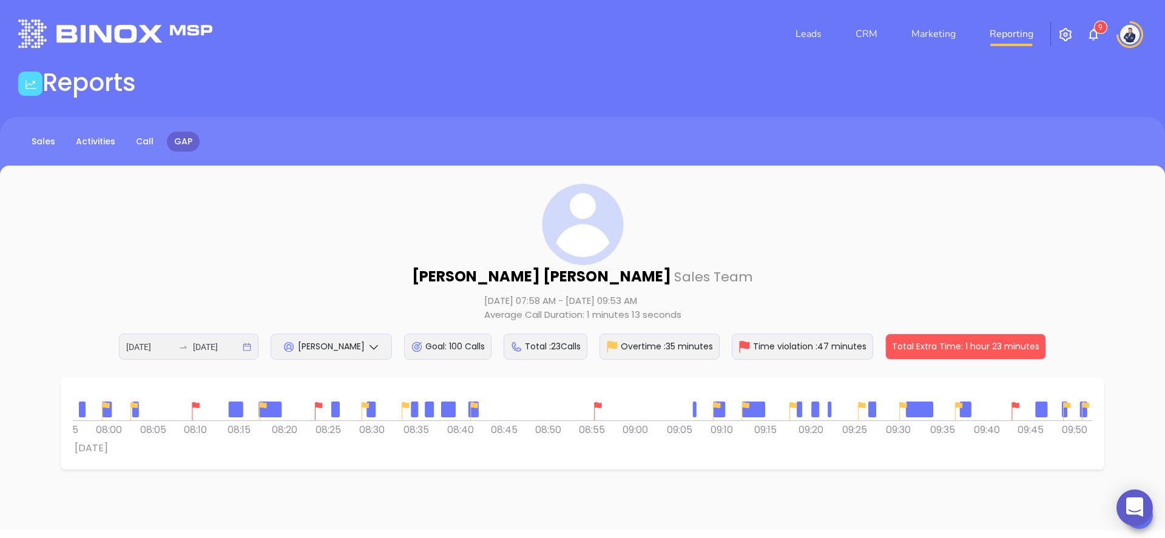
click at [695, 408] on div at bounding box center [697, 410] width 6 height 6
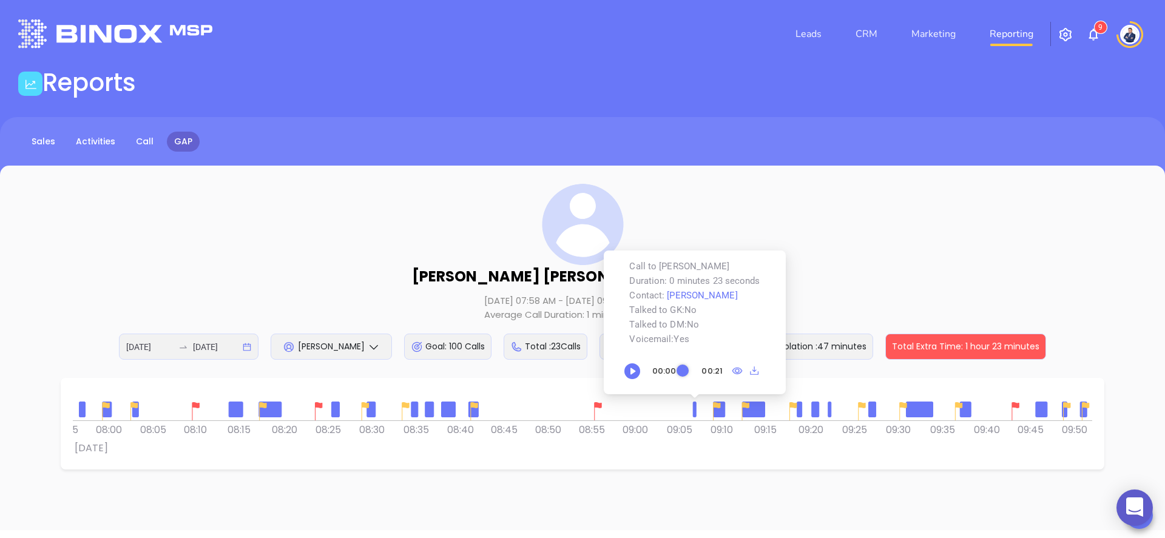
click at [675, 411] on div at bounding box center [582, 405] width 1019 height 30
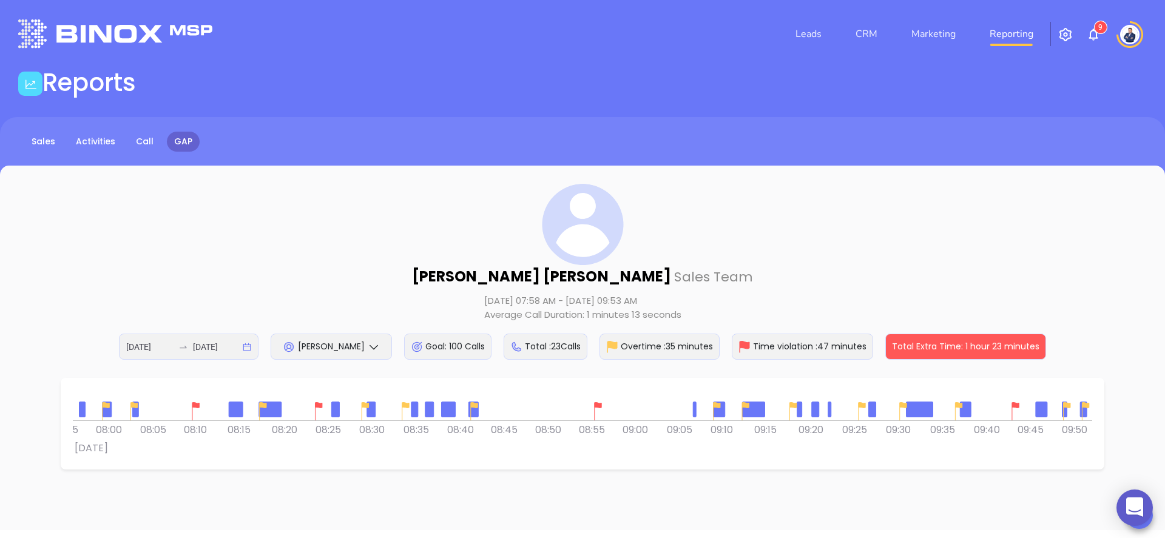
click at [468, 345] on div "Goal: 100 Calls" at bounding box center [447, 347] width 87 height 26
click at [325, 353] on div "[PERSON_NAME]" at bounding box center [331, 347] width 121 height 26
click at [167, 280] on div "Vicky Mendoza Sales Team Aug 18, 2025 07:58 AM - Aug 18, 2025 09:53 AM Average …" at bounding box center [582, 272] width 1116 height 176
click at [90, 149] on link "Activities" at bounding box center [96, 142] width 54 height 20
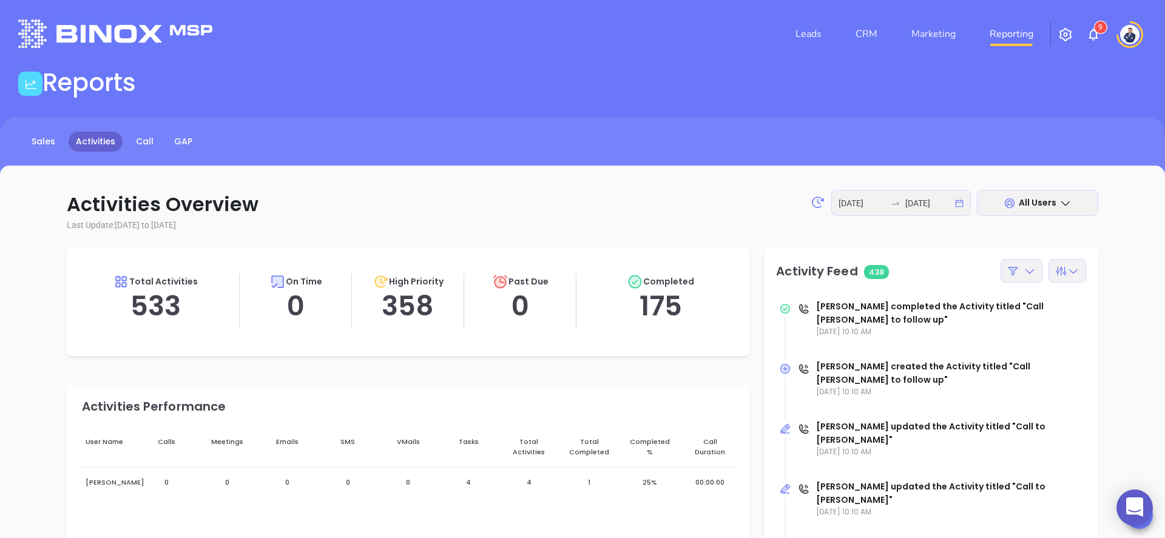
click at [144, 155] on div "Sales Activities Call GAP" at bounding box center [582, 147] width 1165 height 61
click at [144, 146] on link "Call" at bounding box center [145, 142] width 32 height 20
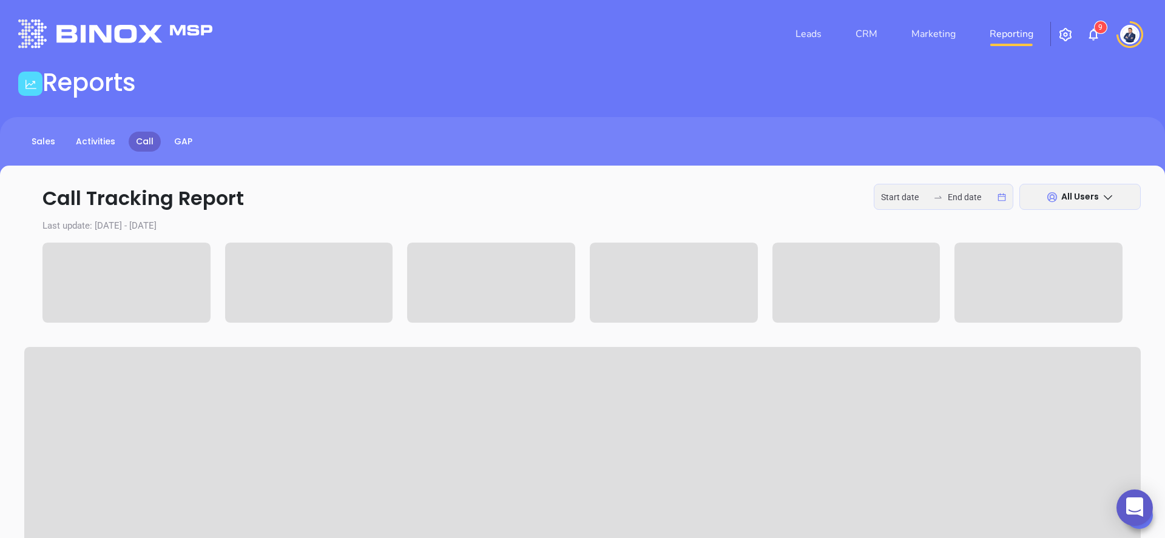
type input "[DATE]"
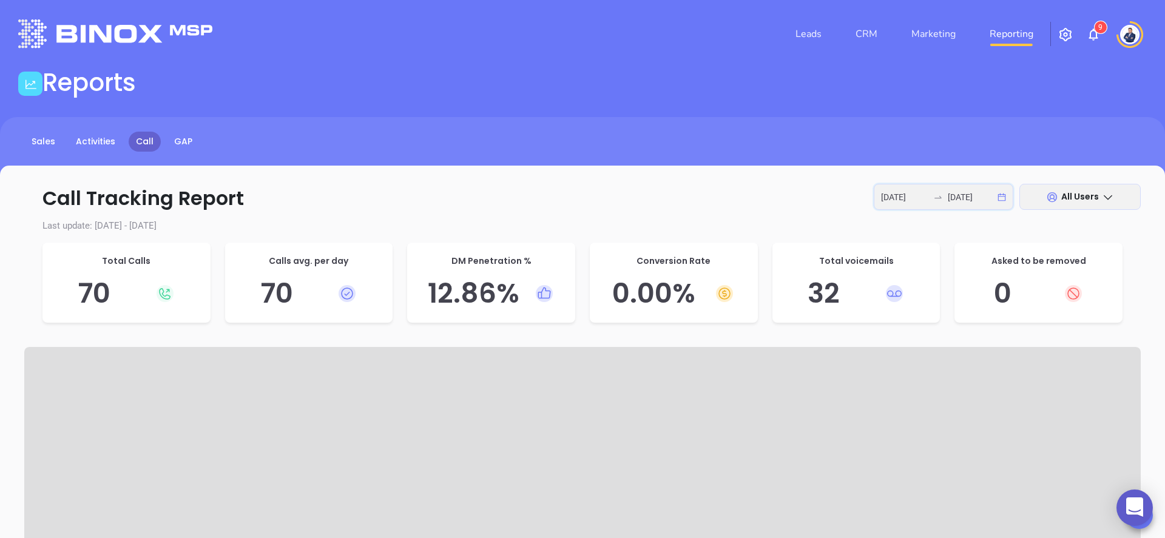
click at [919, 197] on input "[DATE]" at bounding box center [904, 197] width 47 height 13
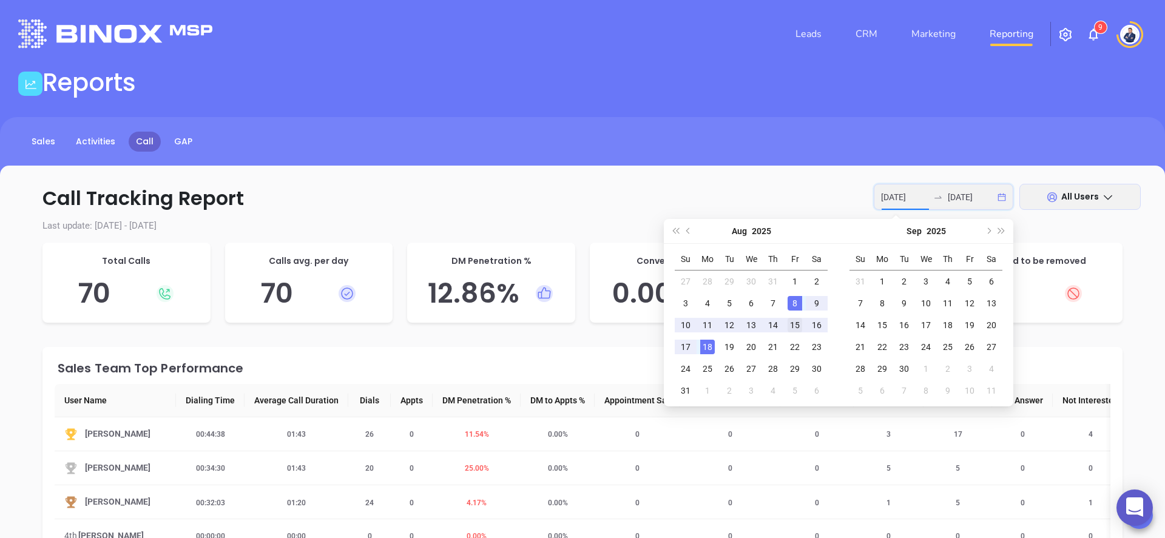
type input "[DATE]"
click at [795, 326] on div "15" at bounding box center [795, 325] width 15 height 15
type input "[DATE]"
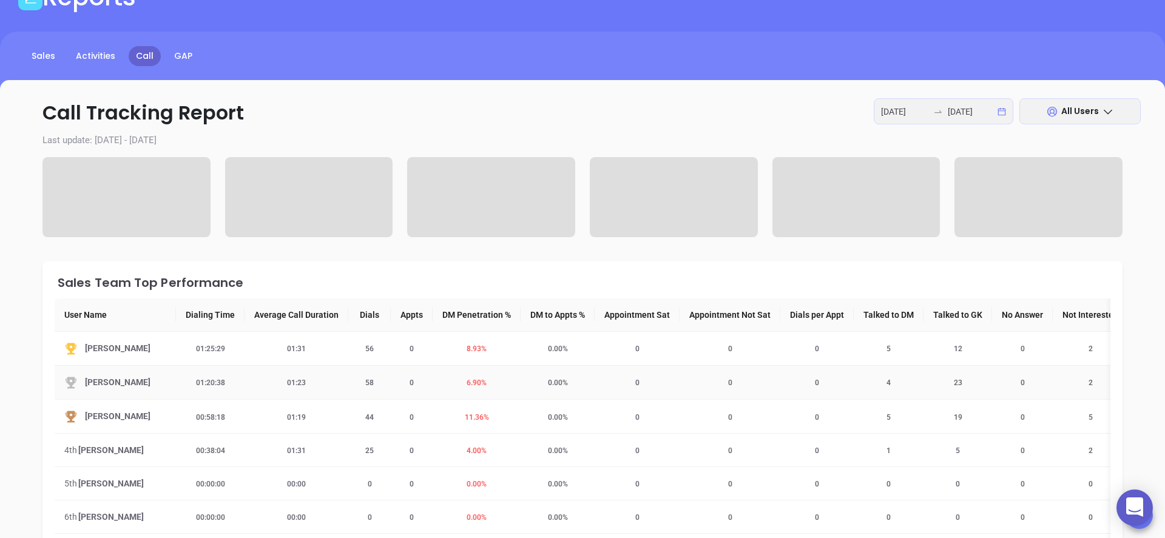
scroll to position [70, 0]
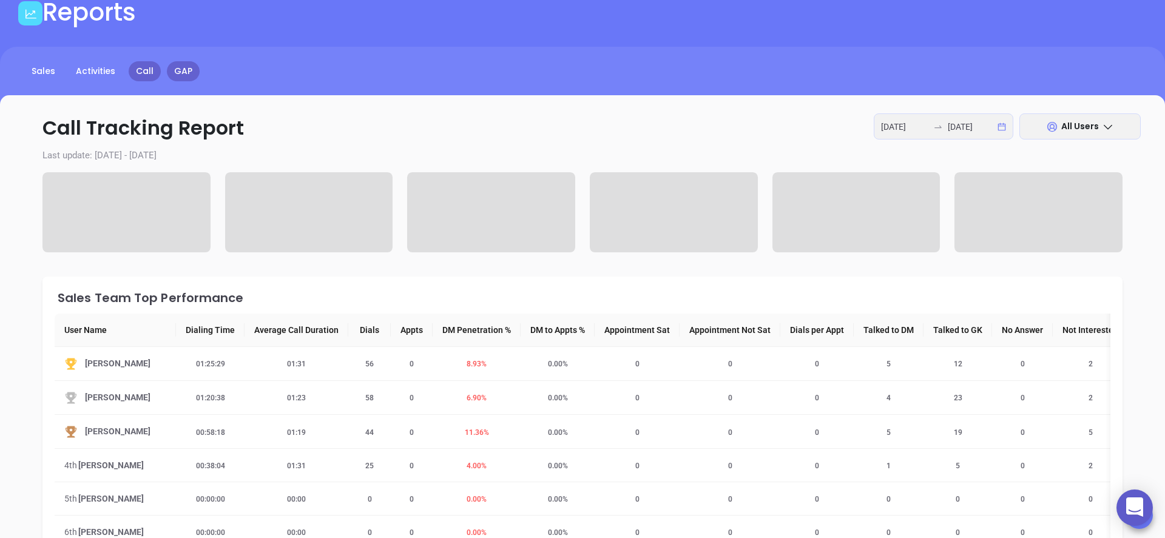
click at [181, 73] on link "GAP" at bounding box center [183, 71] width 33 height 20
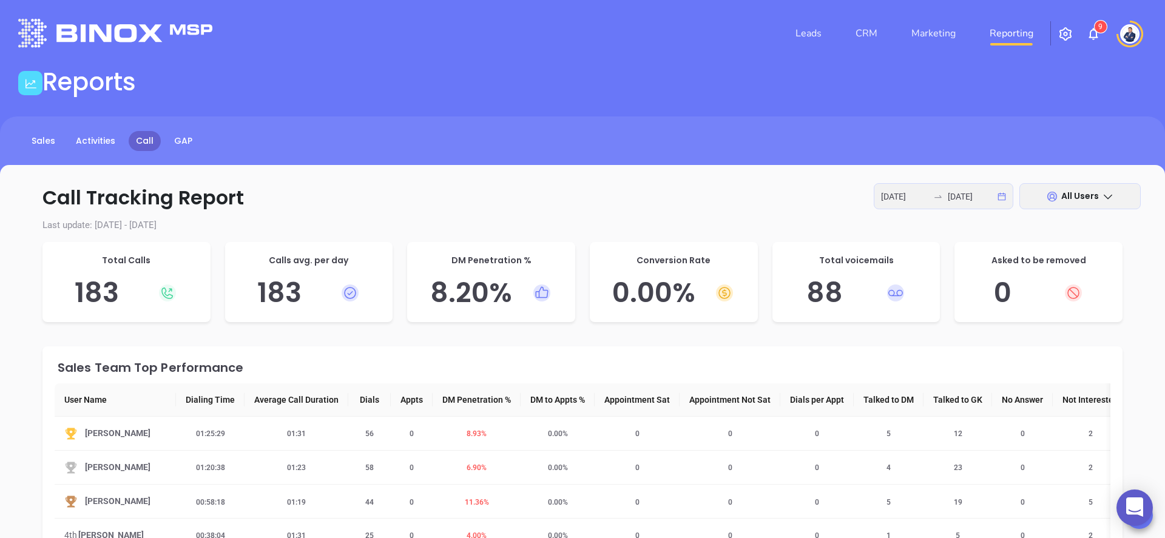
scroll to position [0, 0]
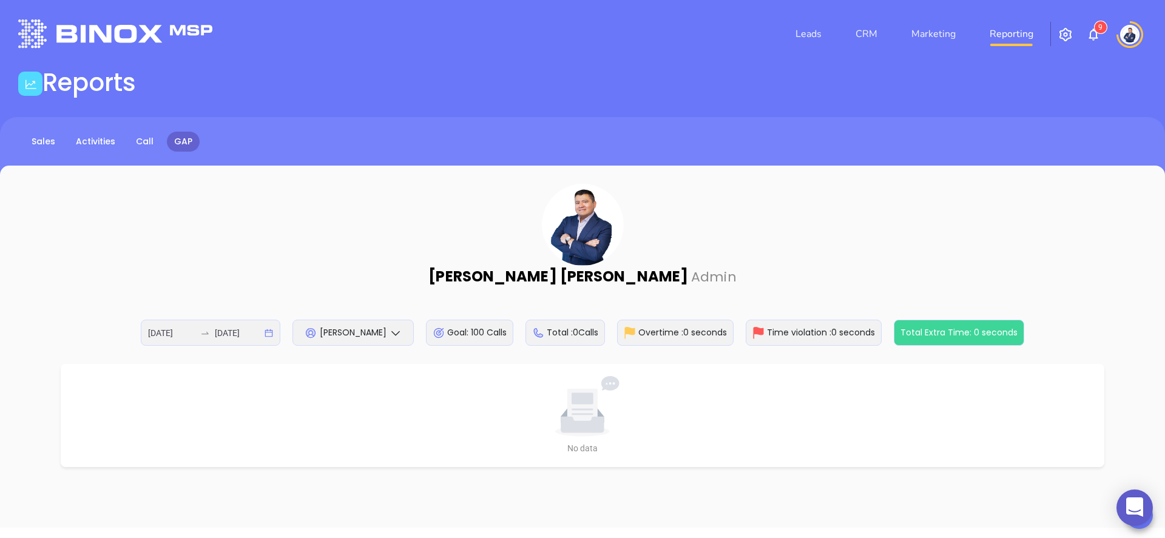
click at [269, 334] on div "[DATE] [DATE]" at bounding box center [211, 333] width 140 height 26
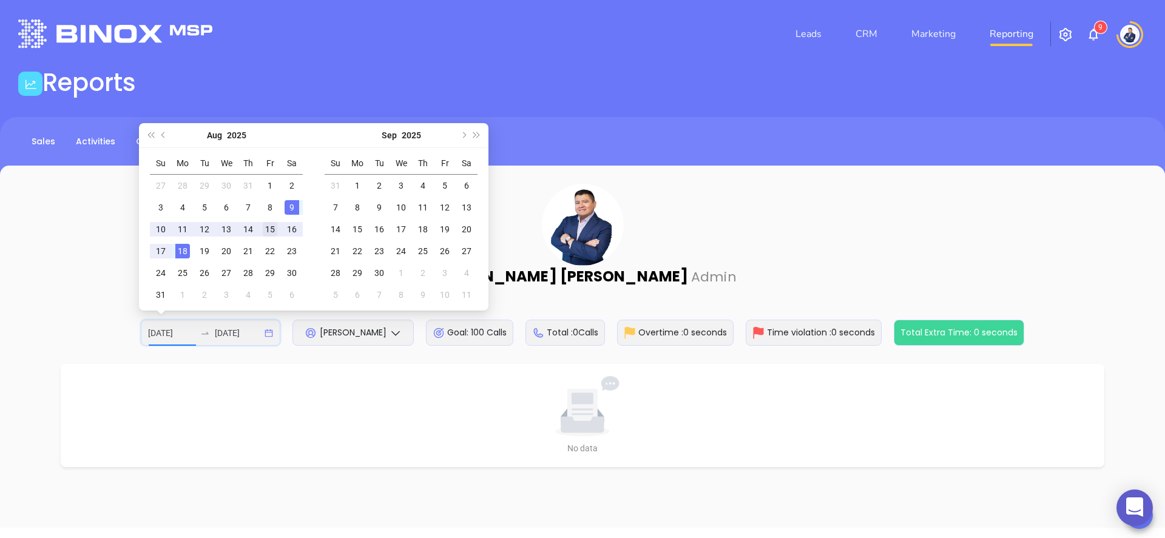
type input "[DATE]"
click at [274, 228] on div "15" at bounding box center [270, 229] width 15 height 15
type input "[DATE]"
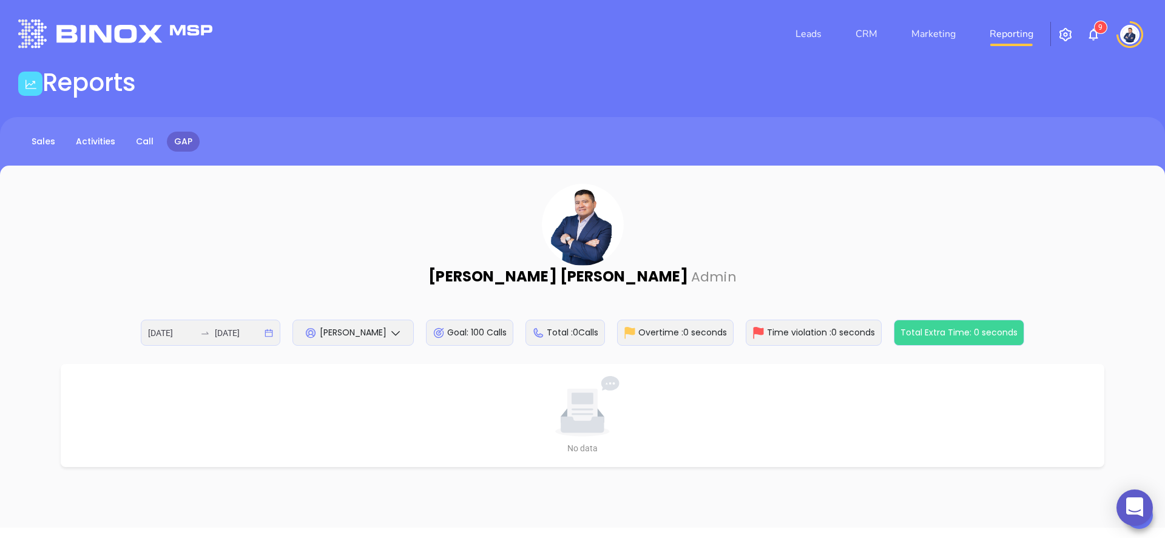
click at [400, 334] on icon at bounding box center [396, 333] width 12 height 12
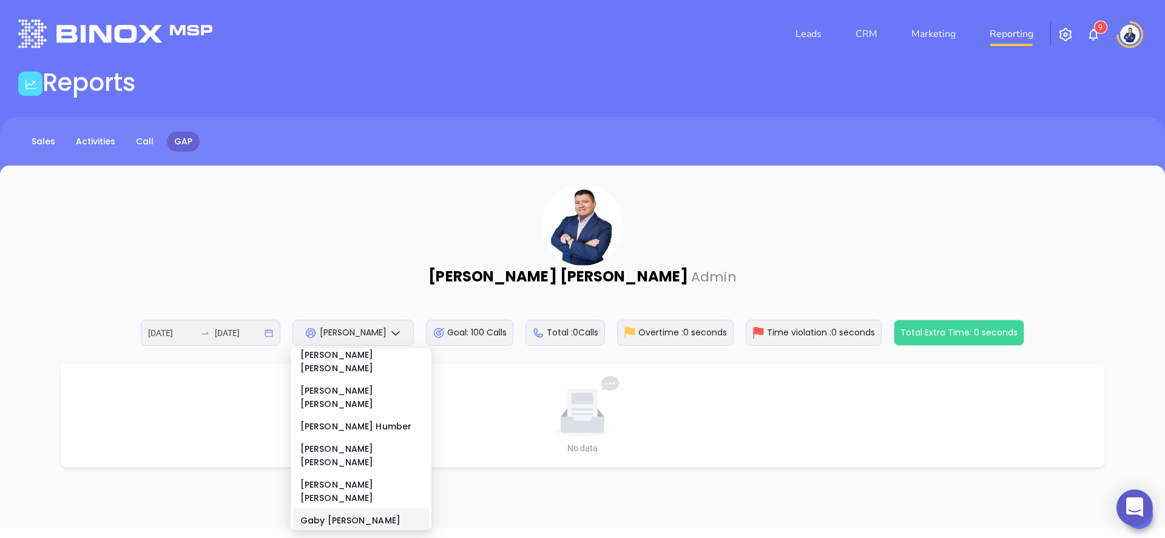
scroll to position [69, 0]
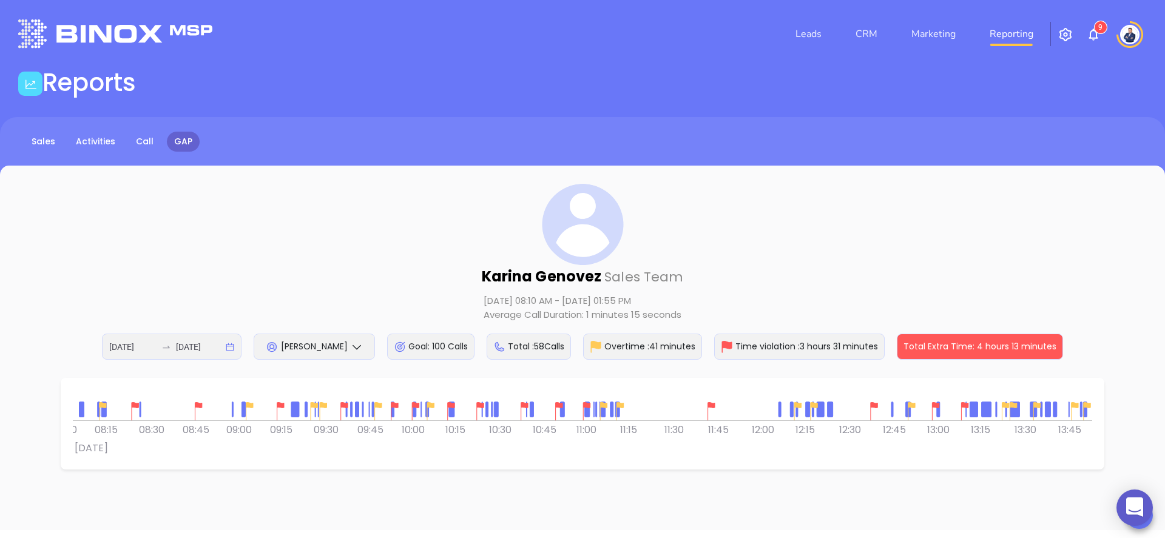
click at [347, 348] on div "[PERSON_NAME]" at bounding box center [314, 347] width 121 height 26
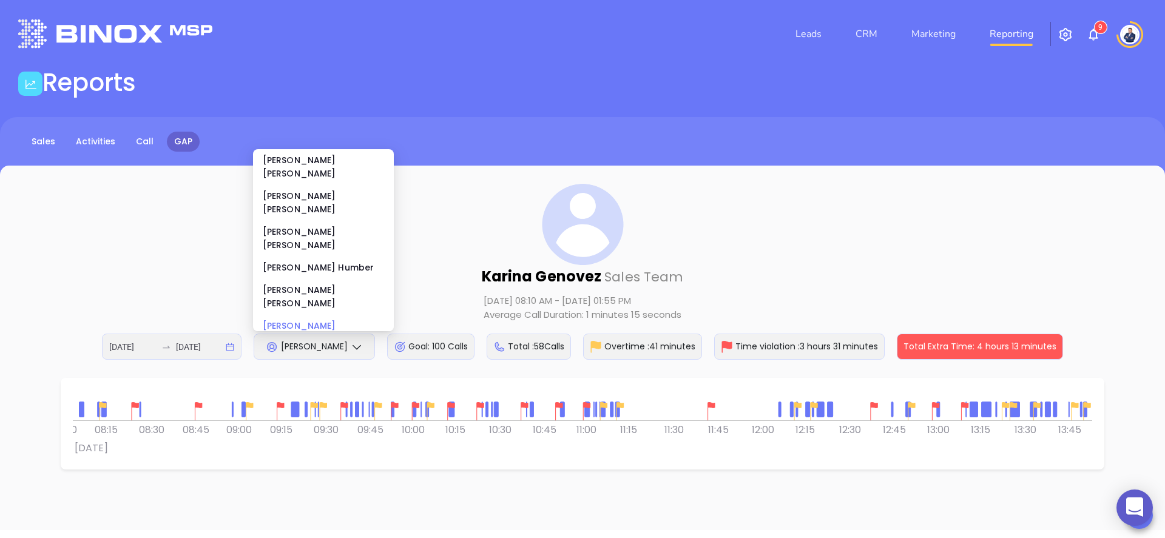
scroll to position [0, 0]
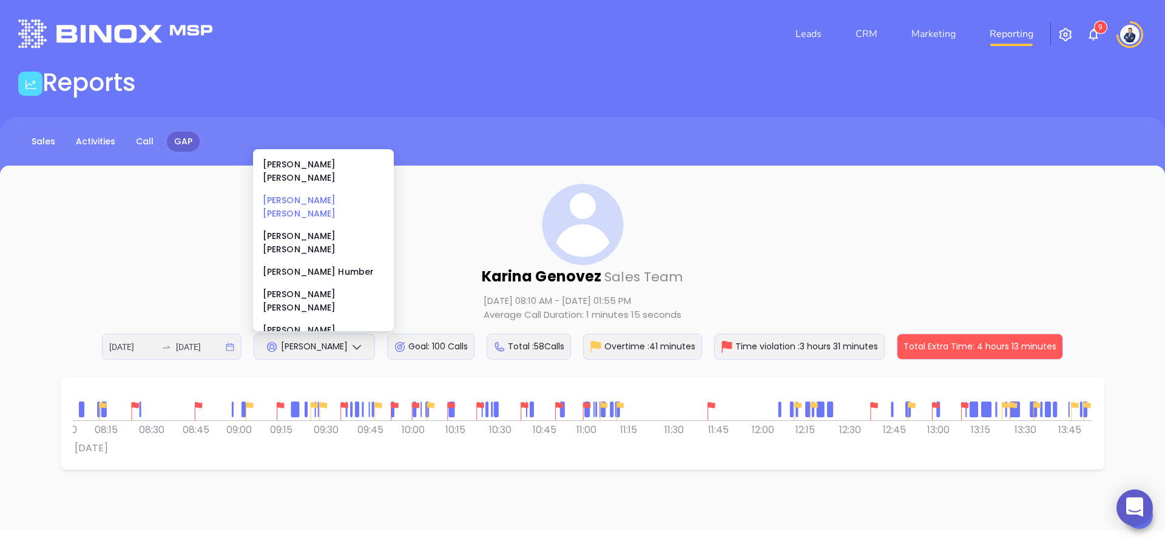
click at [331, 194] on div "Anabell Dominguez" at bounding box center [323, 207] width 121 height 27
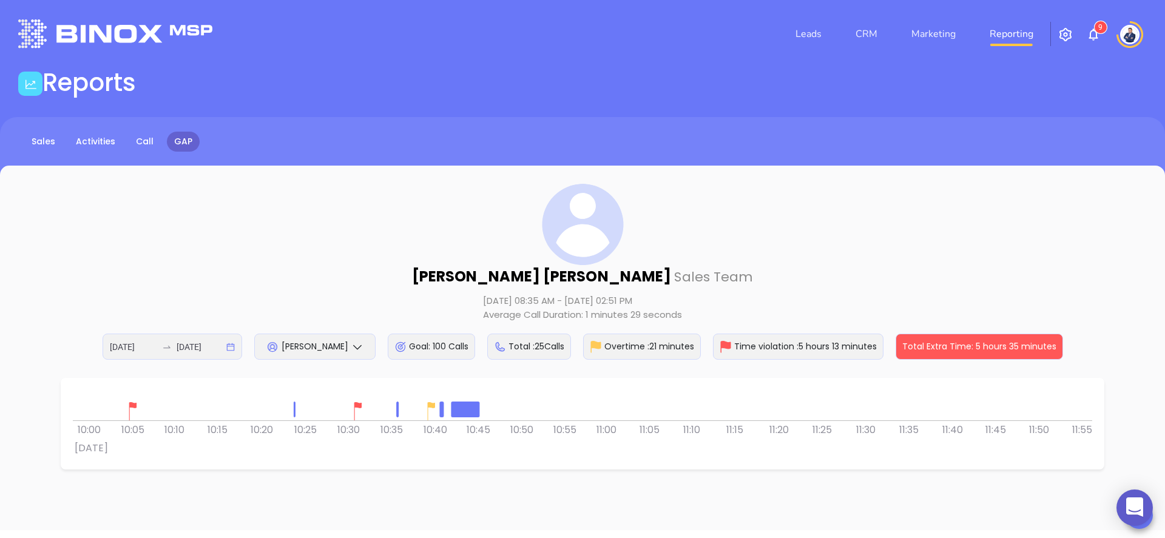
click at [473, 405] on div at bounding box center [464, 409] width 27 height 15
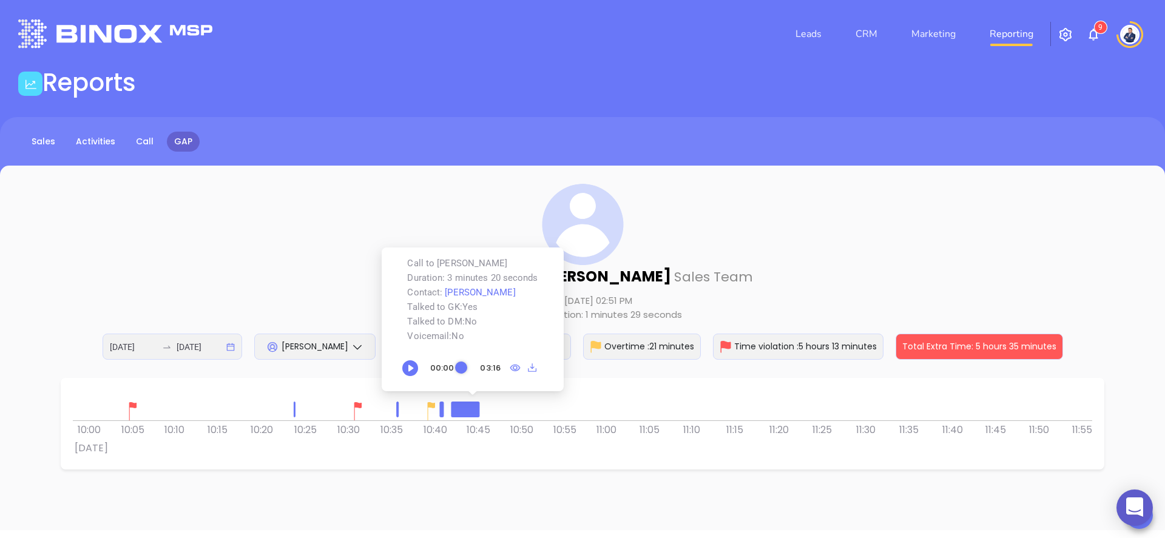
click at [294, 408] on div at bounding box center [297, 410] width 6 height 6
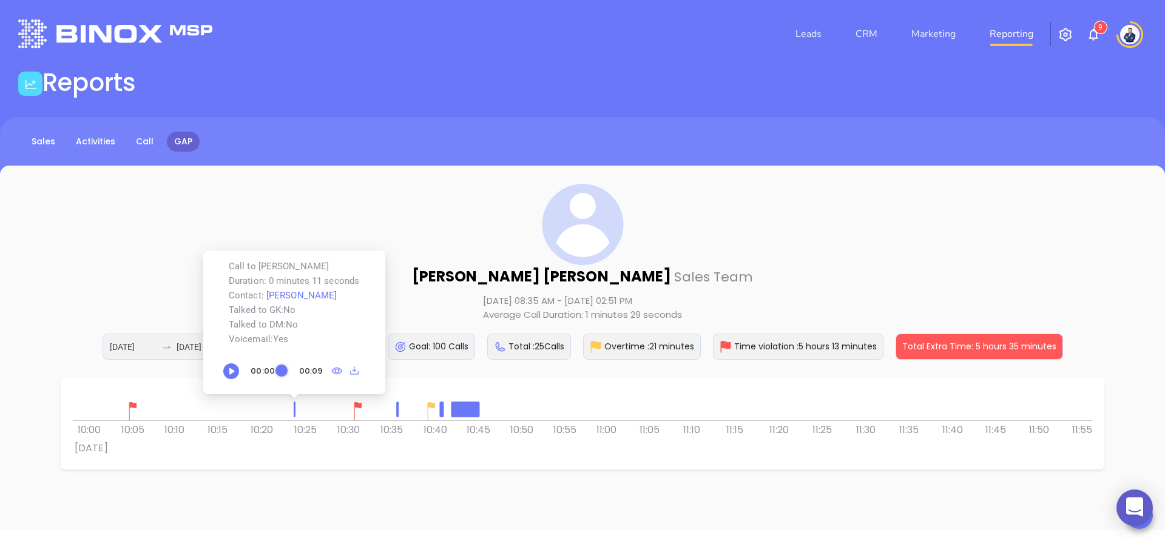
click at [415, 217] on div "Anabell Dominguez Sales Team Aug 15, 2025 08:35 AM - Aug 15, 2025 02:51 PM Aver…" at bounding box center [582, 272] width 1116 height 176
